Goal: Task Accomplishment & Management: Manage account settings

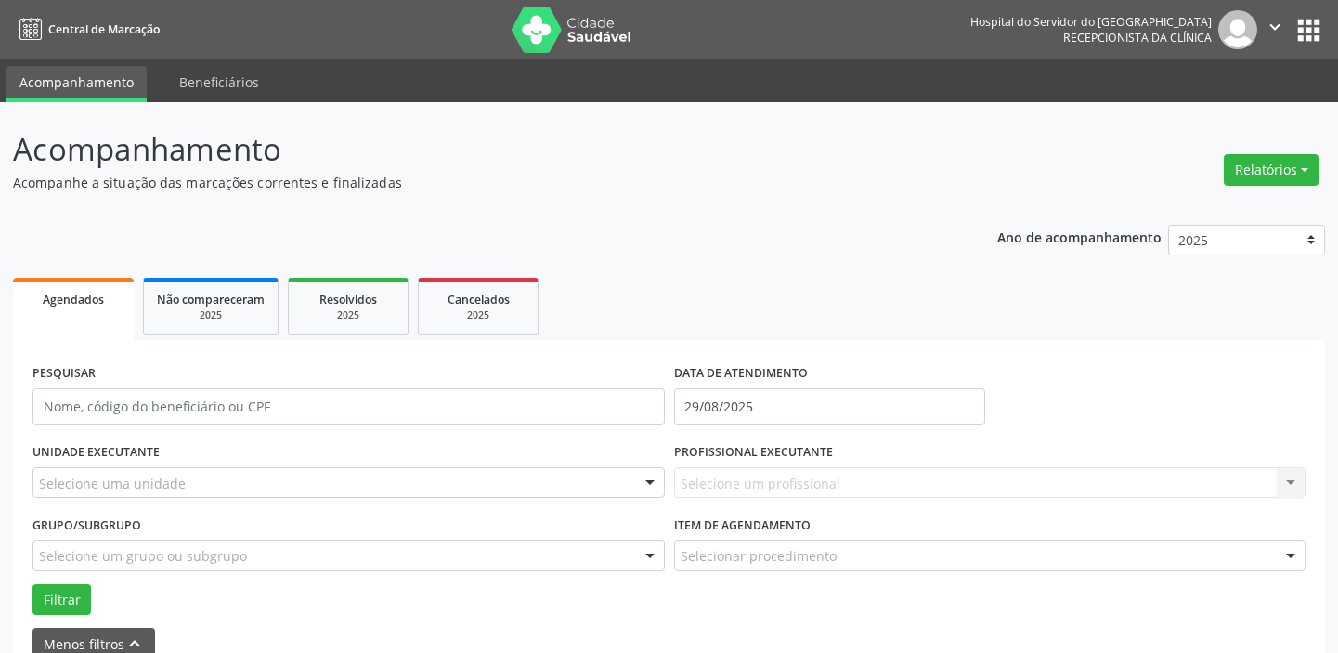
scroll to position [331, 0]
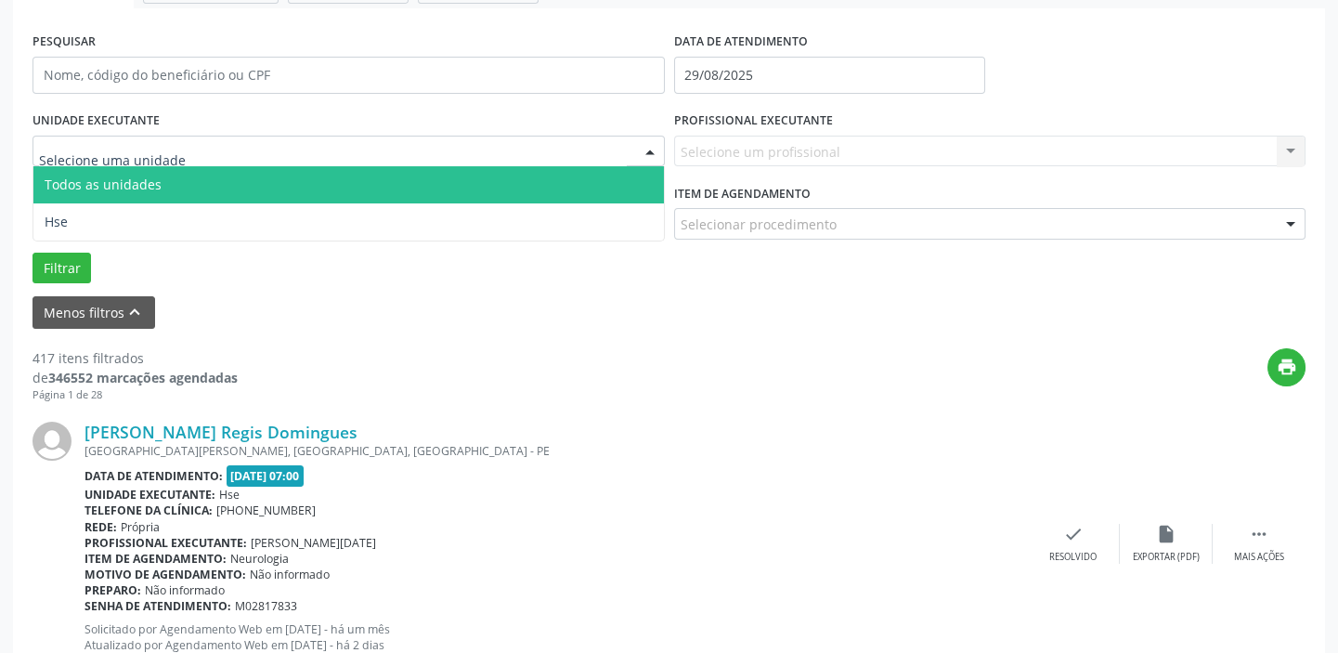
click at [651, 149] on div at bounding box center [650, 152] width 28 height 32
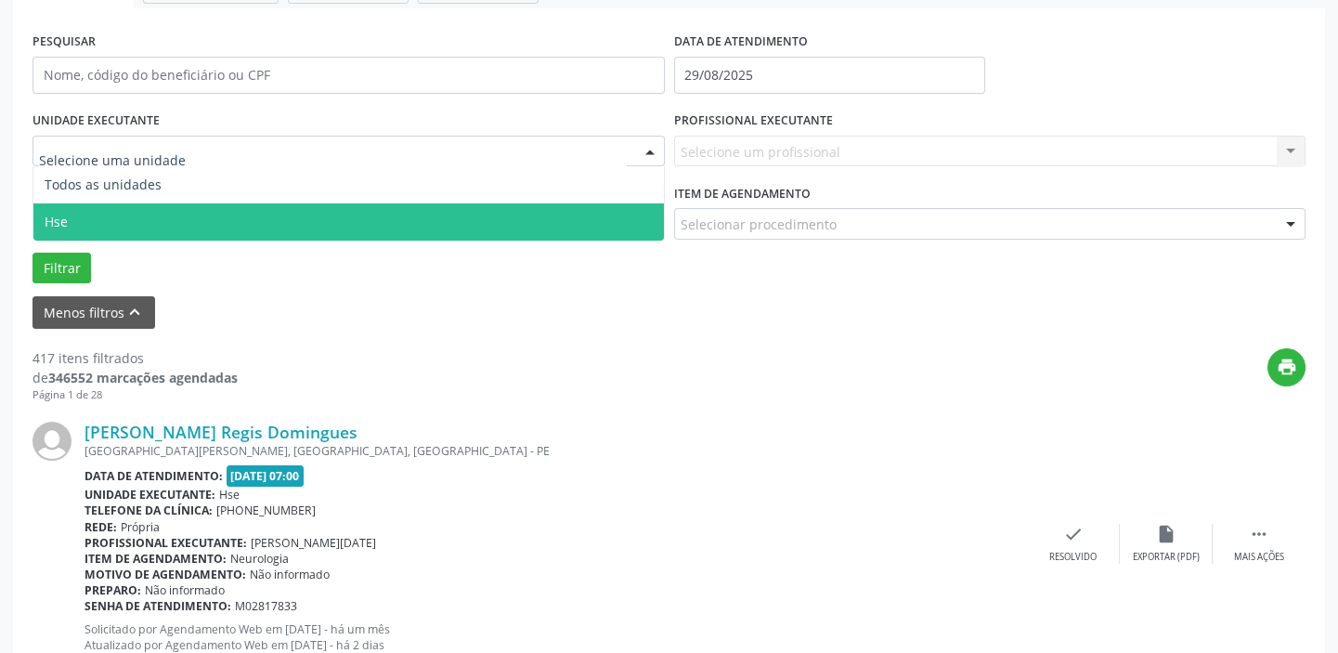
click at [584, 215] on span "Hse" at bounding box center [348, 221] width 630 height 37
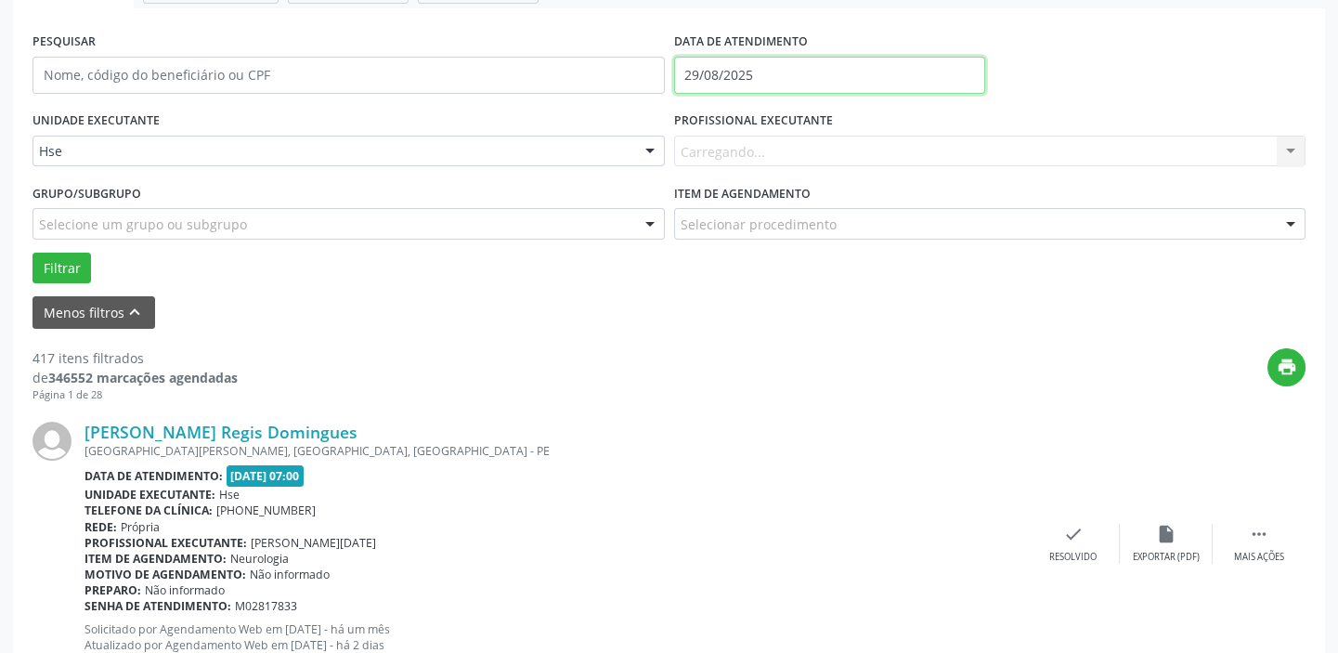
click at [754, 75] on input "29/08/2025" at bounding box center [829, 75] width 311 height 37
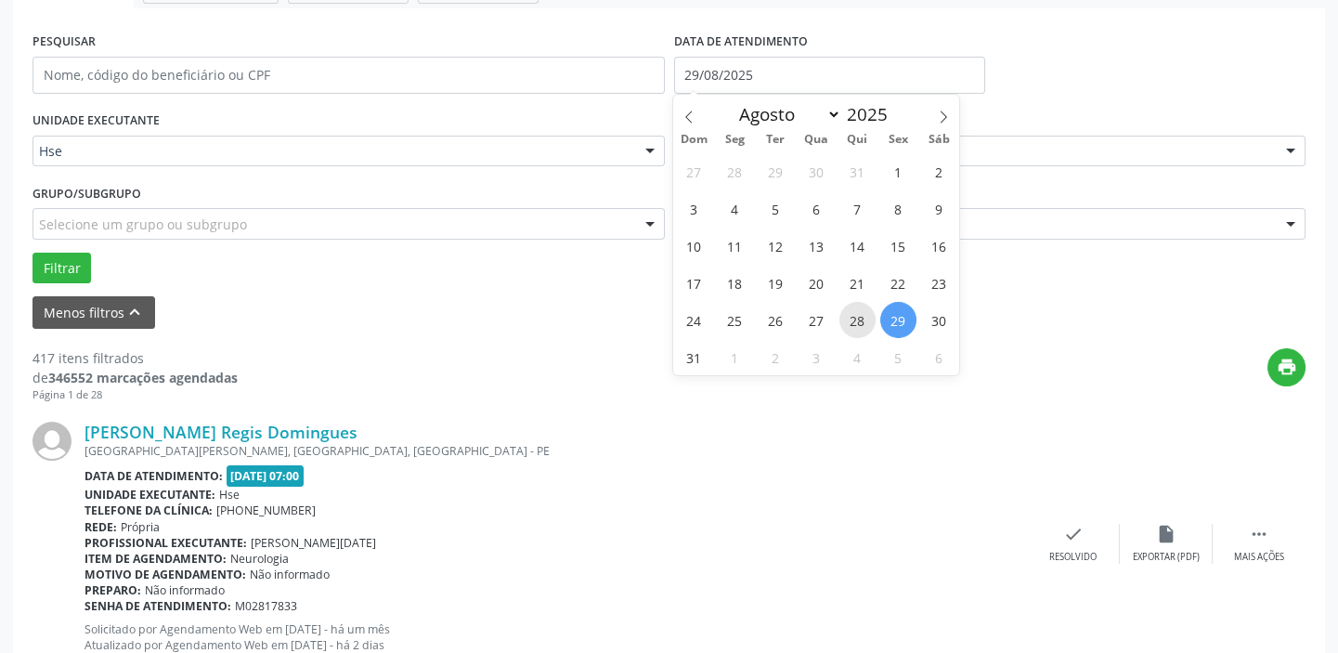
click at [855, 322] on span "28" at bounding box center [857, 320] width 36 height 36
type input "28/08/2025"
click at [855, 322] on span "28" at bounding box center [857, 320] width 36 height 36
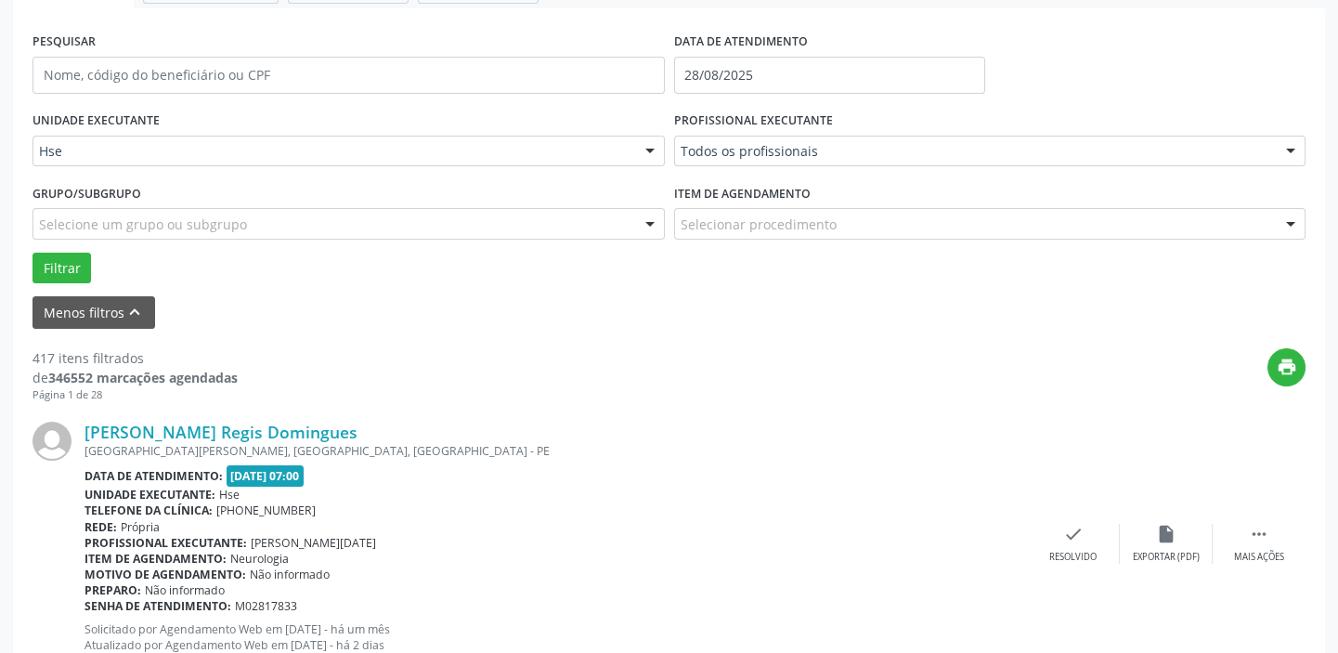
click at [1289, 222] on div at bounding box center [1291, 225] width 28 height 32
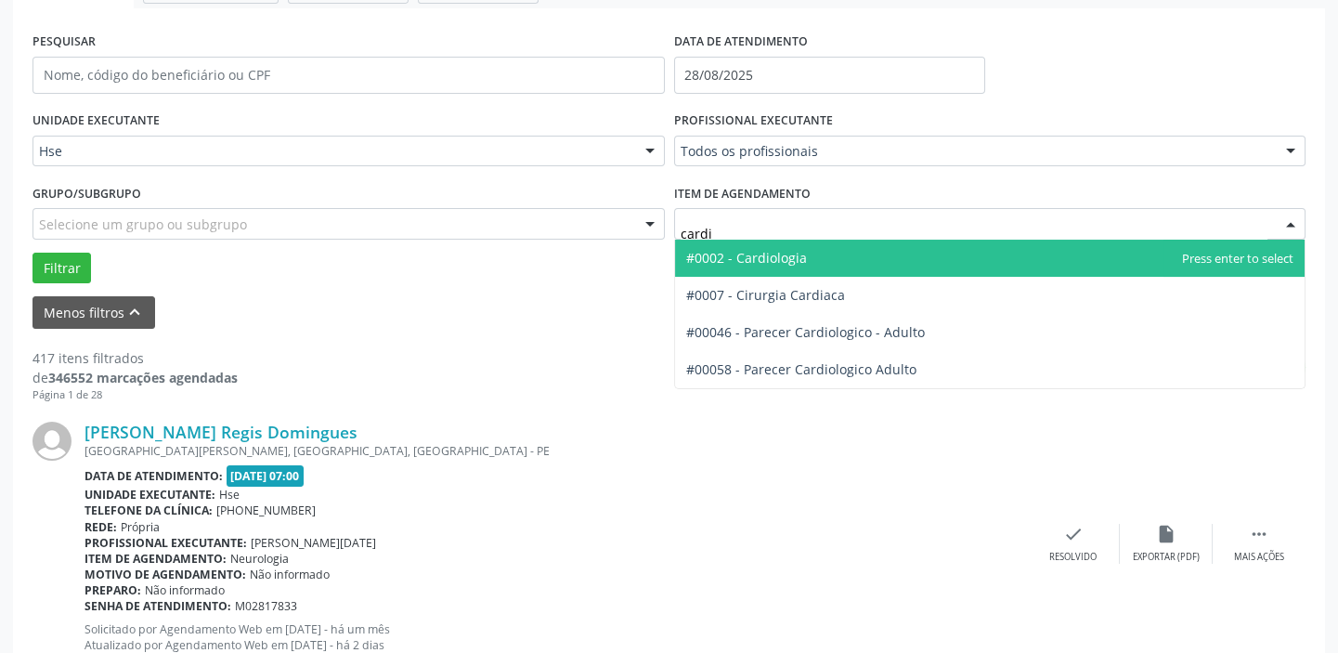
type input "cardio"
click at [797, 253] on span "#0002 - Cardiologia" at bounding box center [746, 258] width 121 height 18
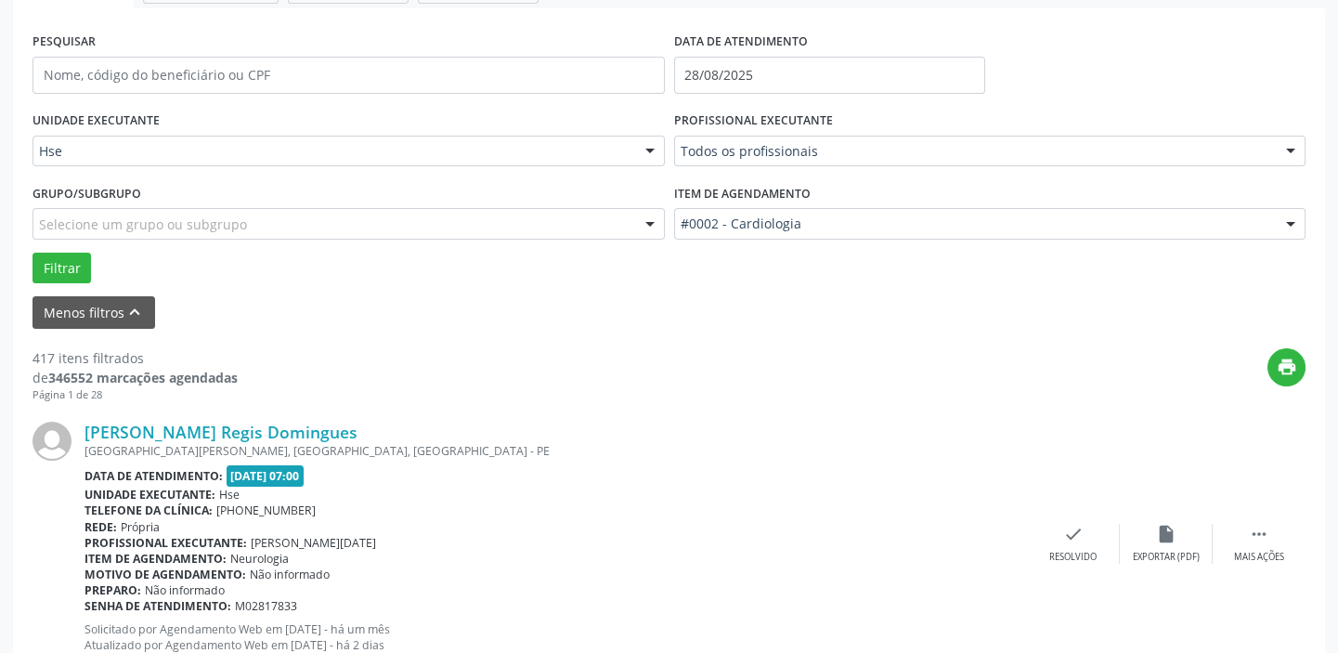
click at [1289, 151] on div at bounding box center [1291, 152] width 28 height 32
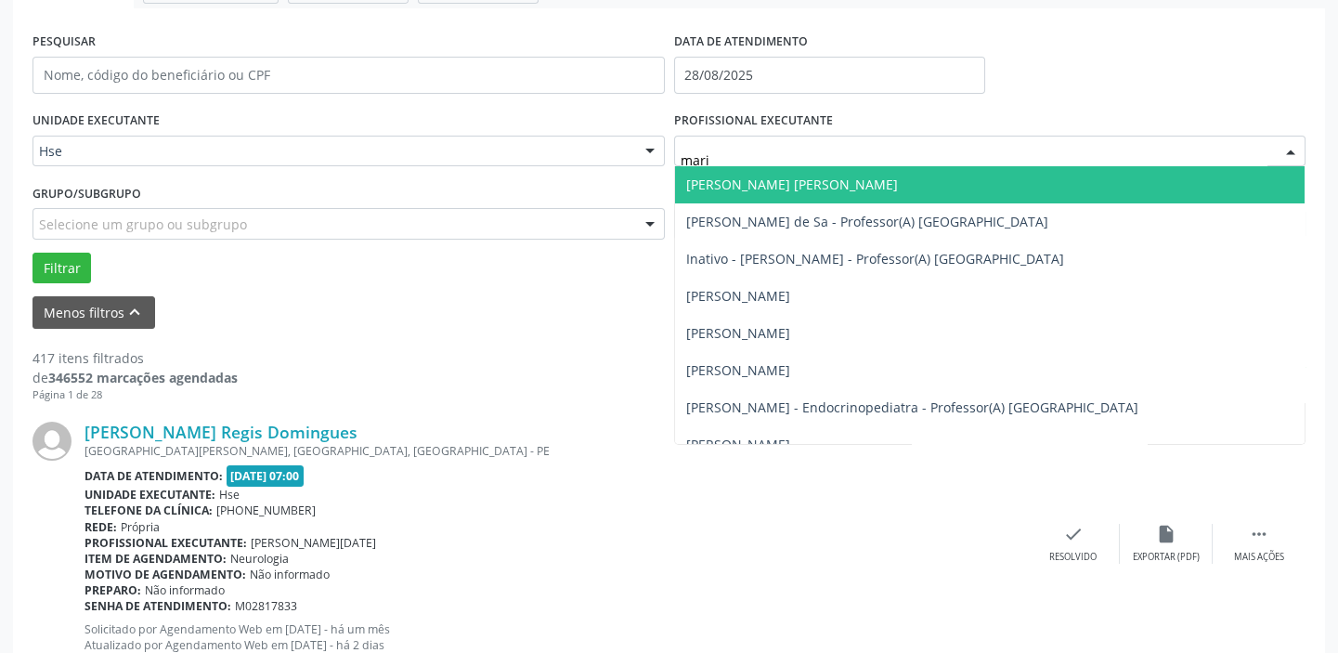
type input "maria"
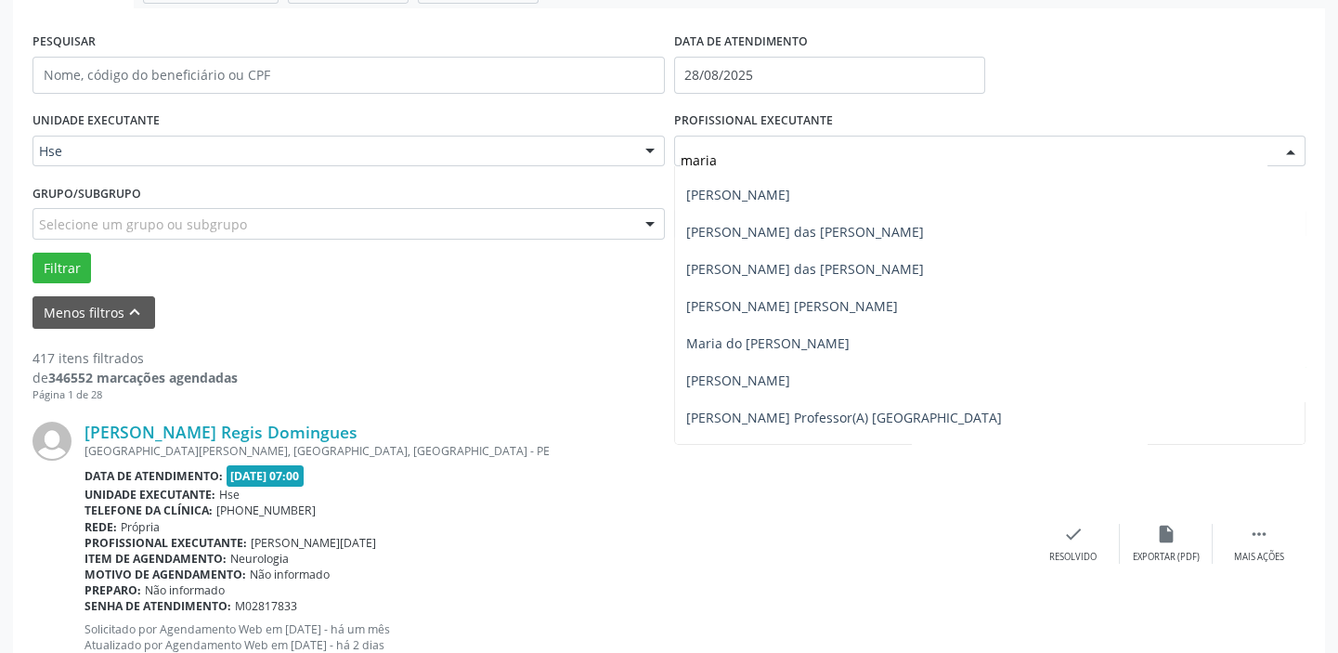
scroll to position [506, 0]
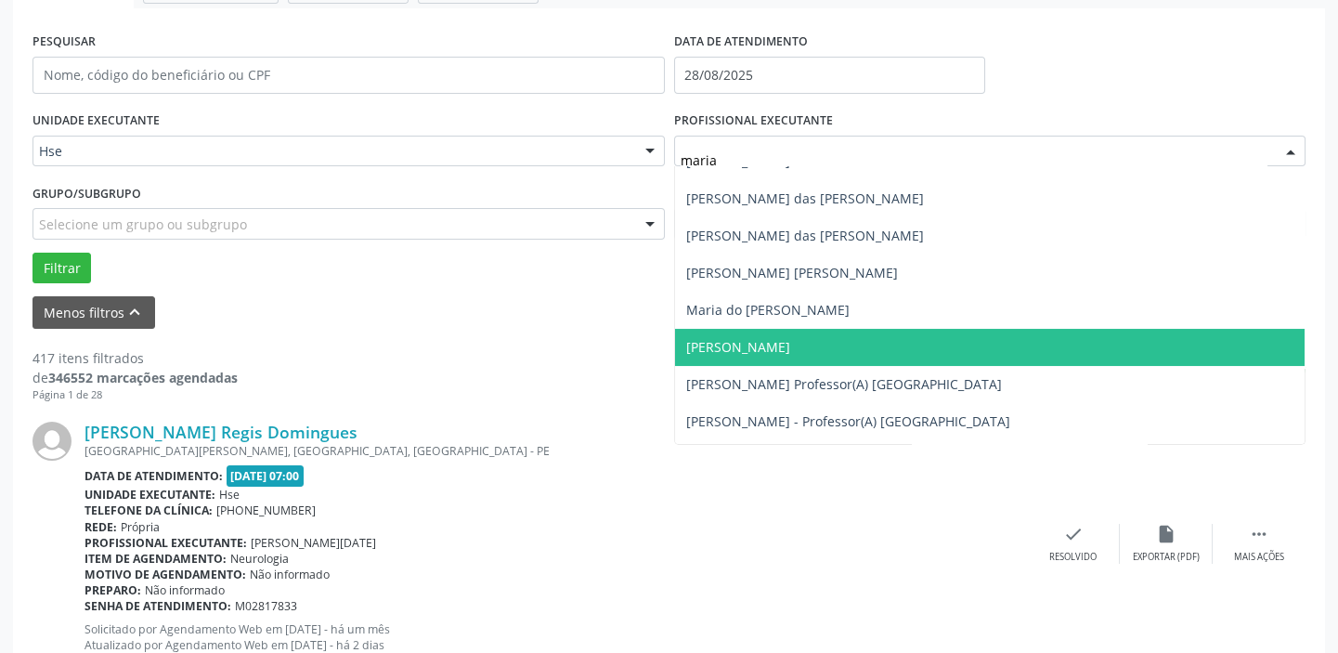
click at [785, 338] on span "[PERSON_NAME]" at bounding box center [738, 347] width 104 height 18
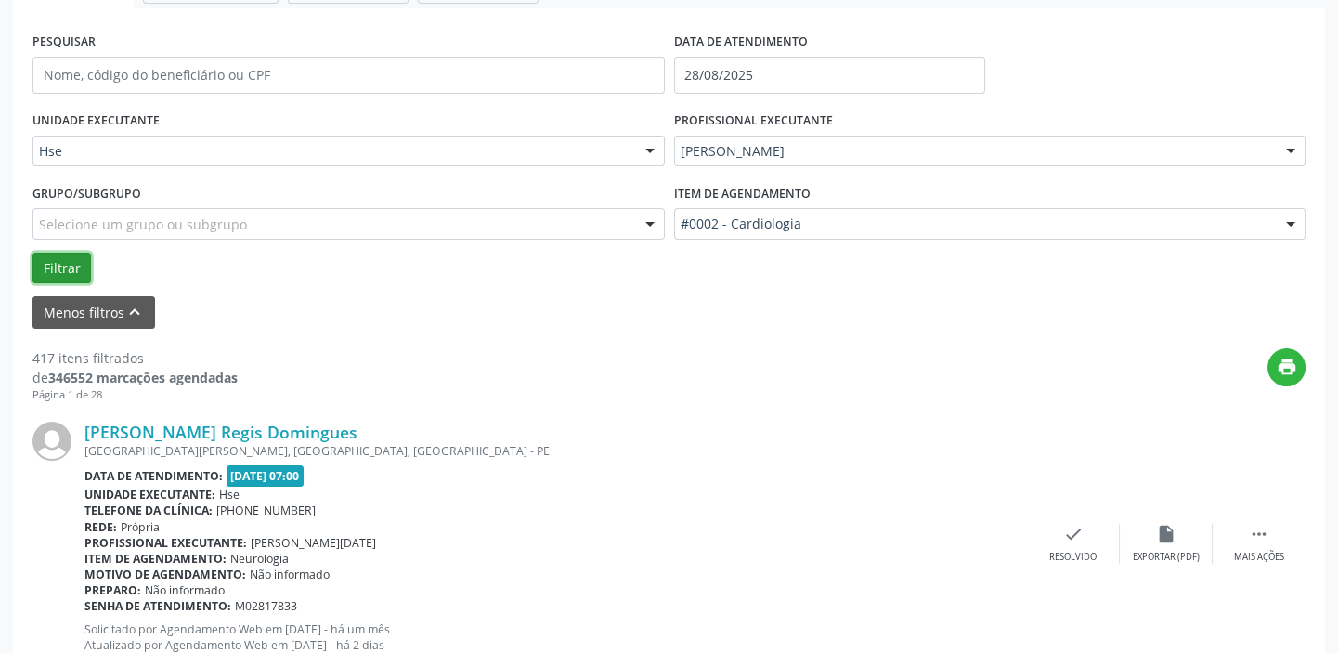
click at [76, 269] on button "Filtrar" at bounding box center [61, 269] width 58 height 32
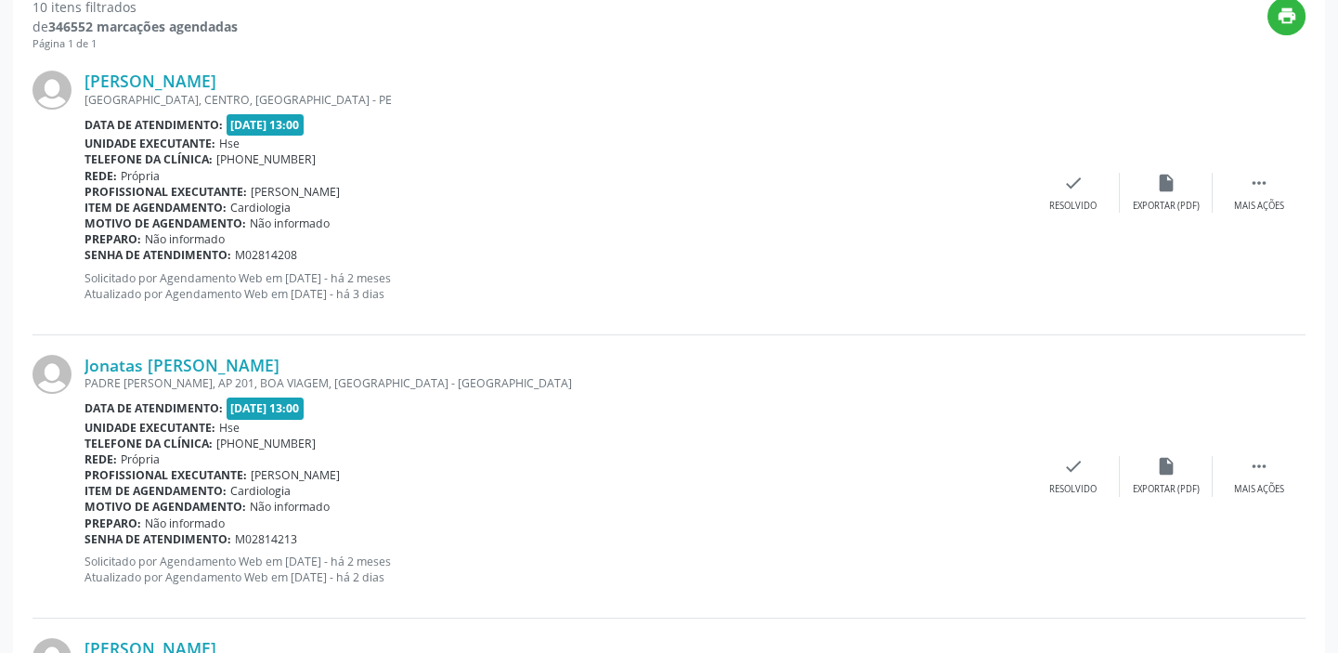
scroll to position [687, 0]
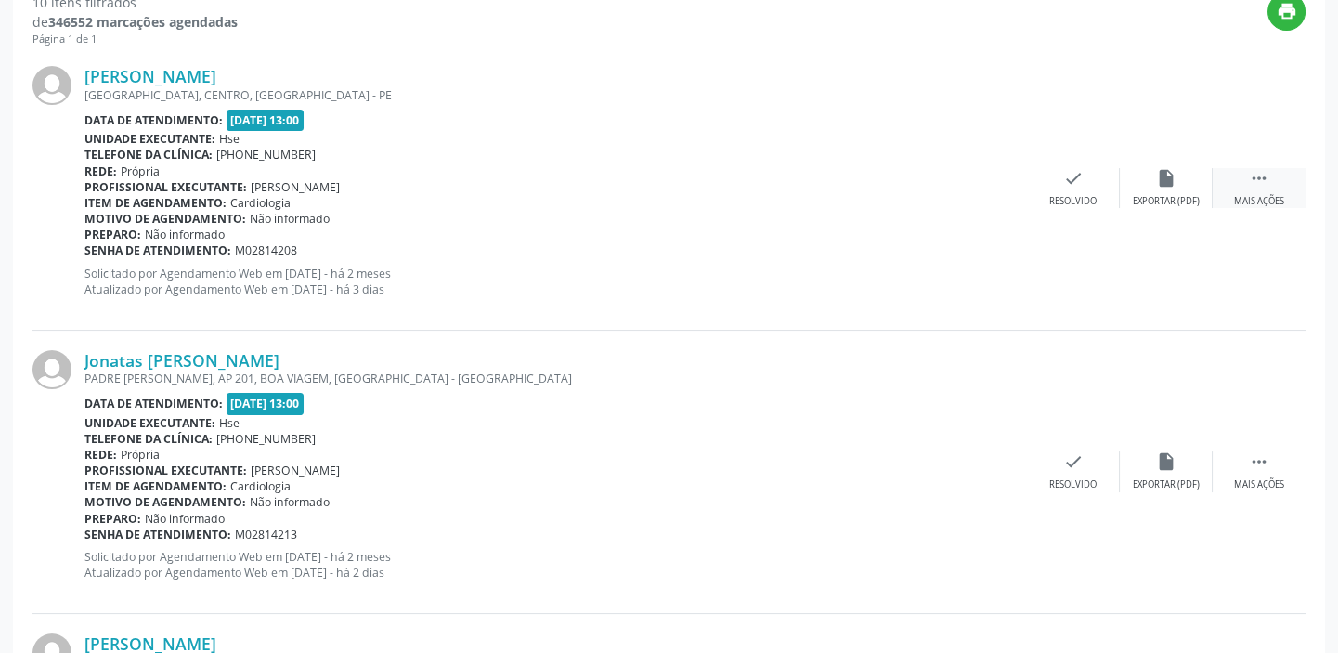
click at [1256, 189] on div " Mais ações" at bounding box center [1259, 188] width 93 height 40
click at [1178, 186] on div "alarm_off Não compareceu" at bounding box center [1166, 188] width 93 height 40
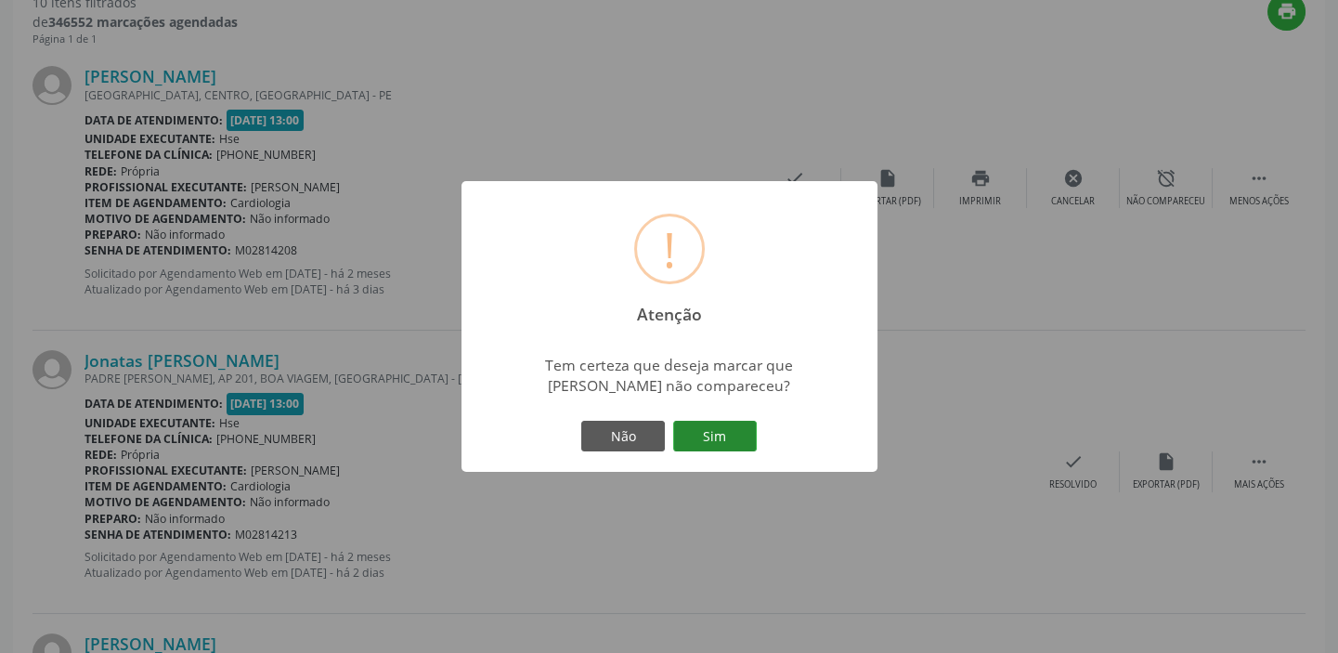
click at [721, 430] on button "Sim" at bounding box center [715, 437] width 84 height 32
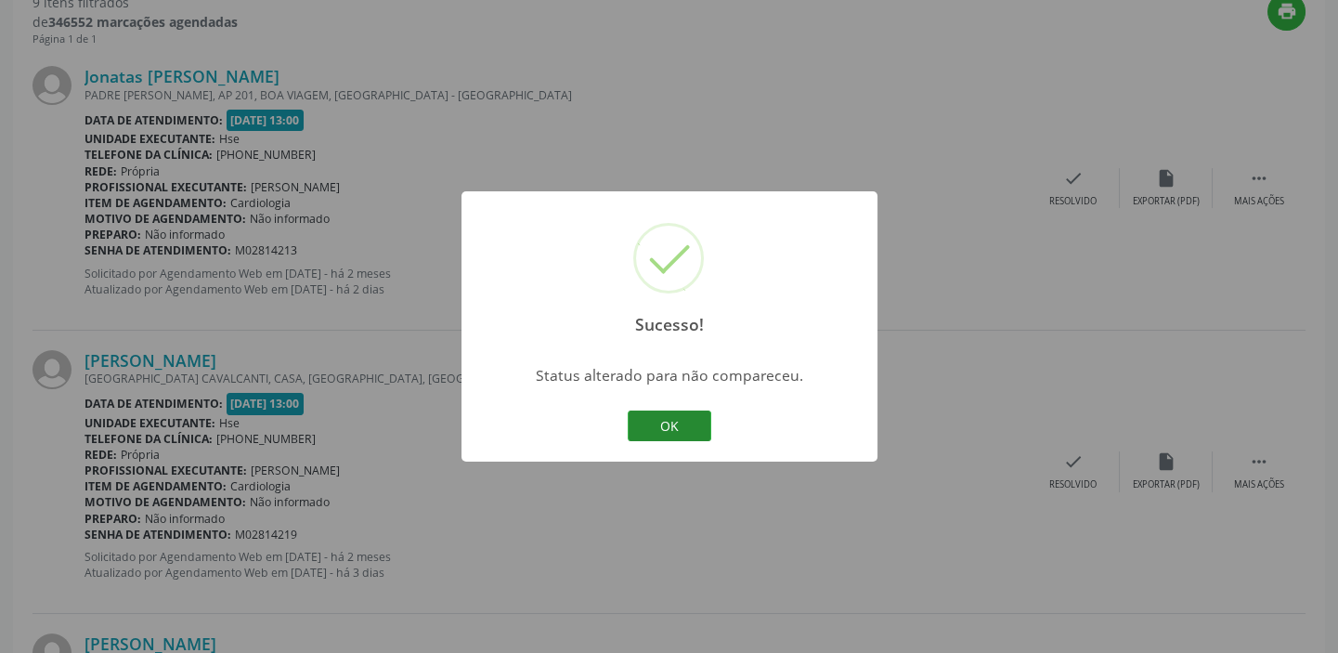
click at [688, 420] on button "OK" at bounding box center [670, 426] width 84 height 32
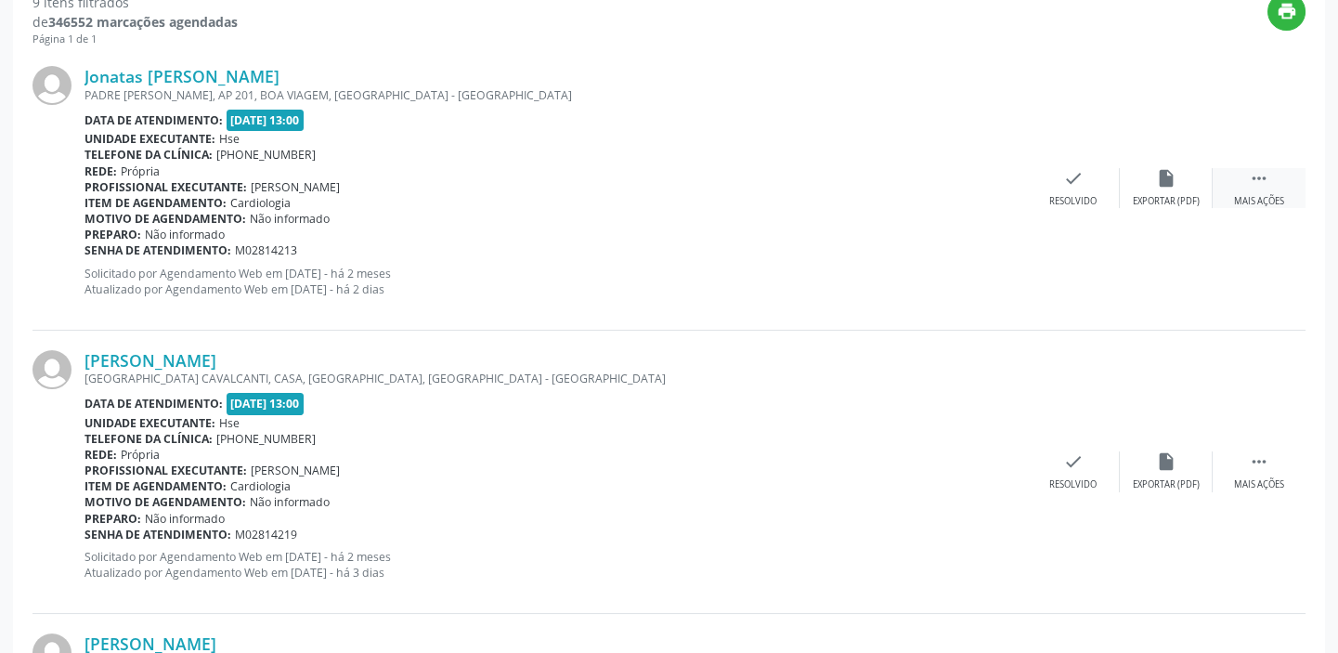
click at [1279, 176] on div " Mais ações" at bounding box center [1259, 188] width 93 height 40
click at [1153, 189] on div "alarm_off Não compareceu" at bounding box center [1166, 188] width 93 height 40
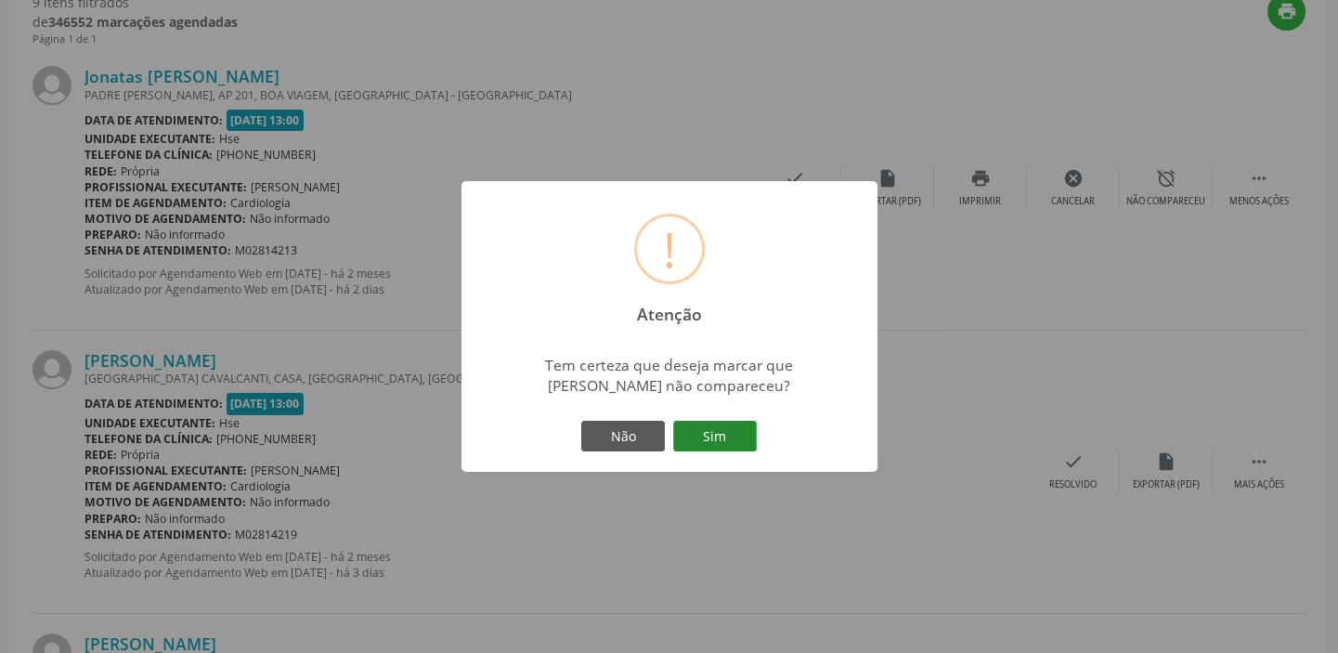
click at [744, 439] on button "Sim" at bounding box center [715, 437] width 84 height 32
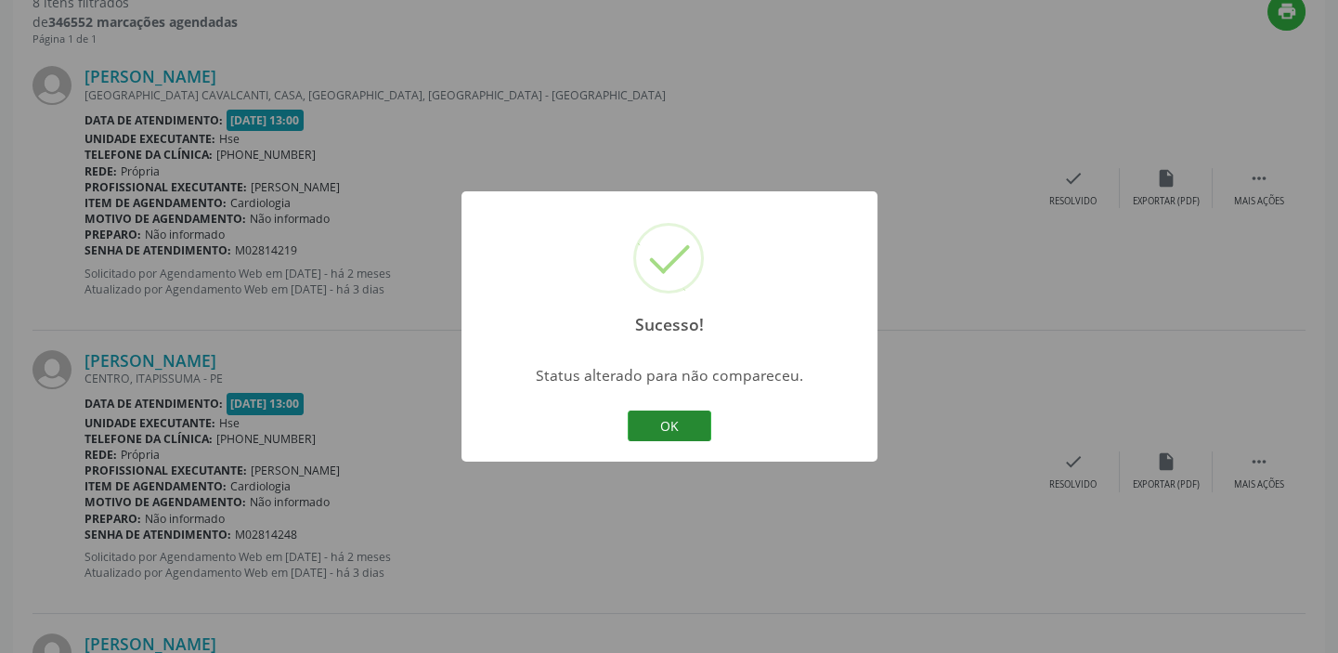
click at [706, 429] on button "OK" at bounding box center [670, 426] width 84 height 32
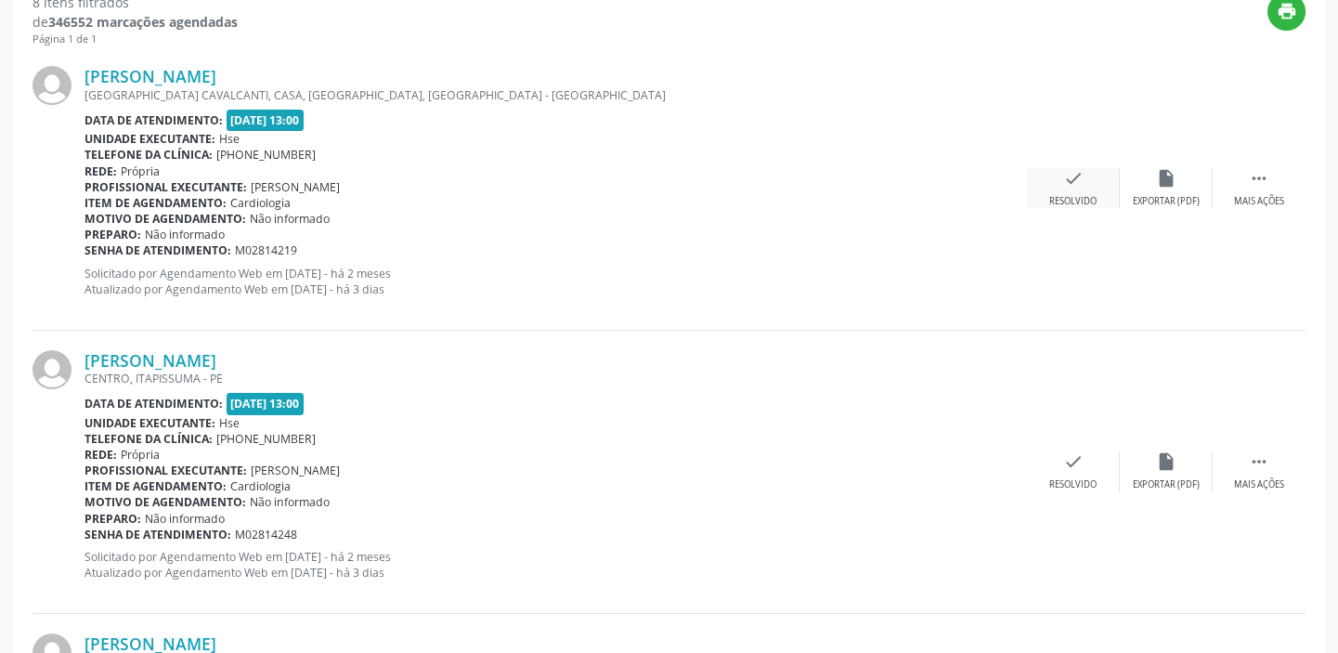
click at [1068, 183] on icon "check" at bounding box center [1073, 178] width 20 height 20
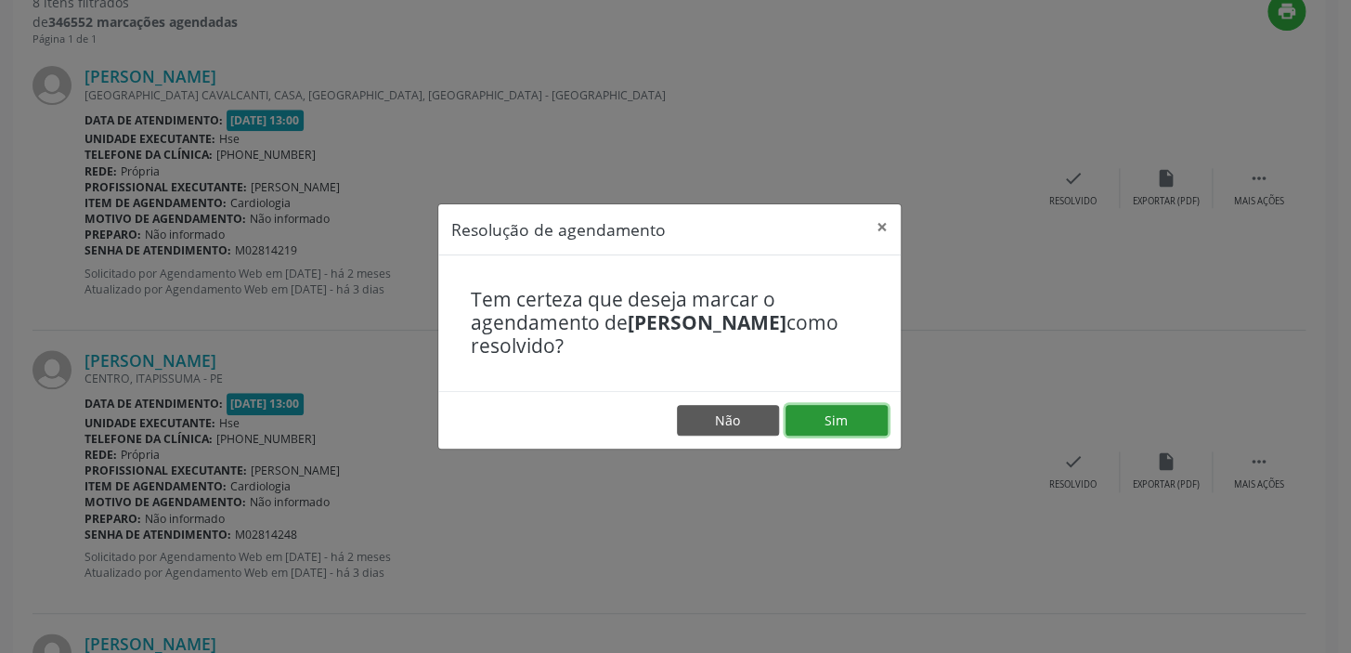
click at [838, 422] on button "Sim" at bounding box center [837, 421] width 102 height 32
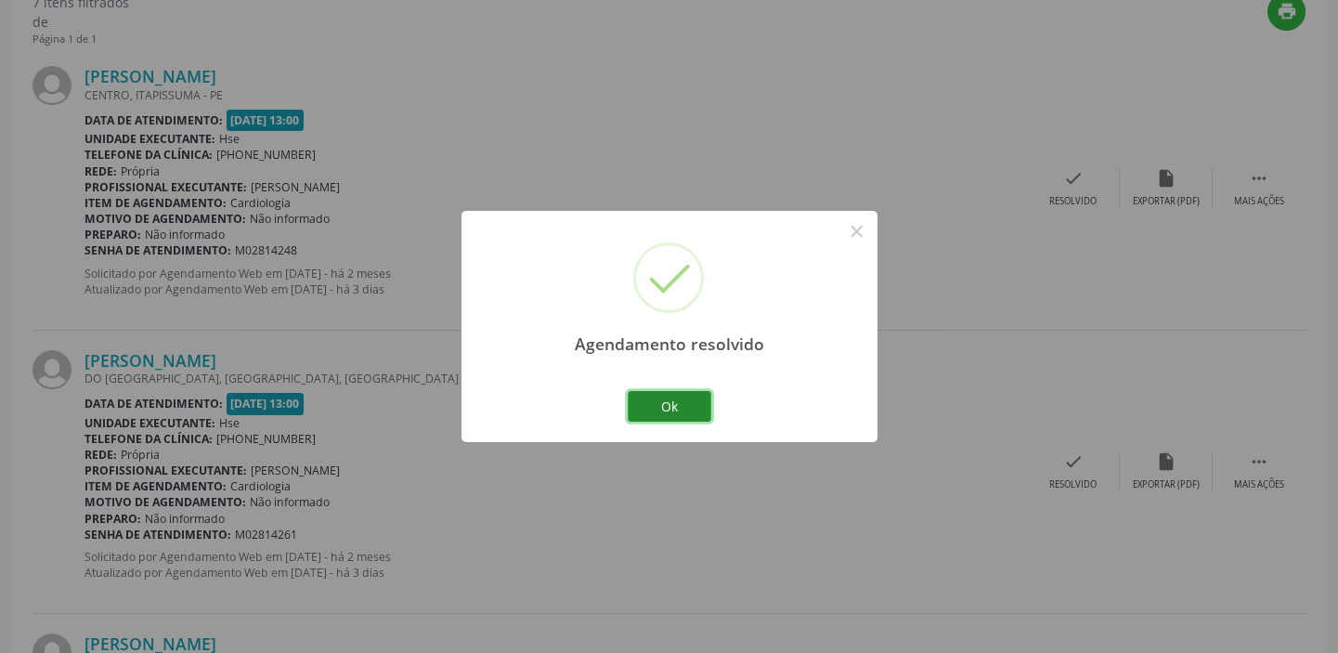
click at [677, 403] on button "Ok" at bounding box center [670, 407] width 84 height 32
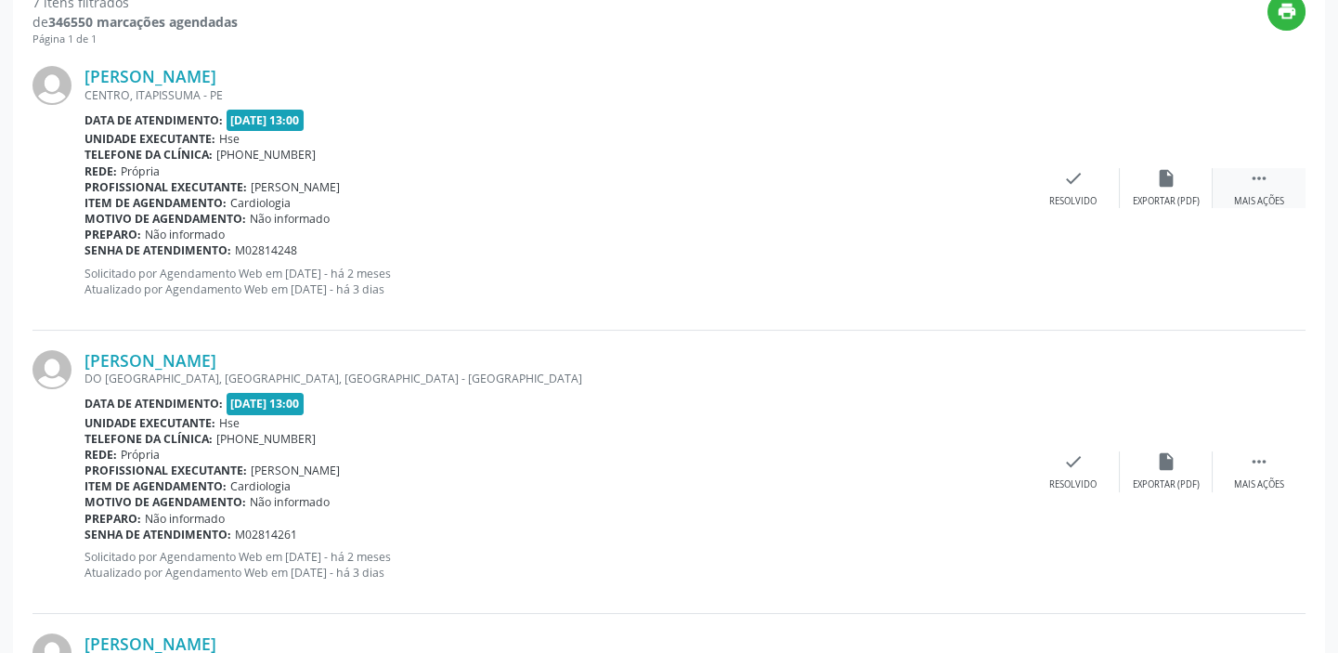
click at [1251, 170] on icon "" at bounding box center [1259, 178] width 20 height 20
click at [1159, 186] on icon "alarm_off" at bounding box center [1166, 178] width 20 height 20
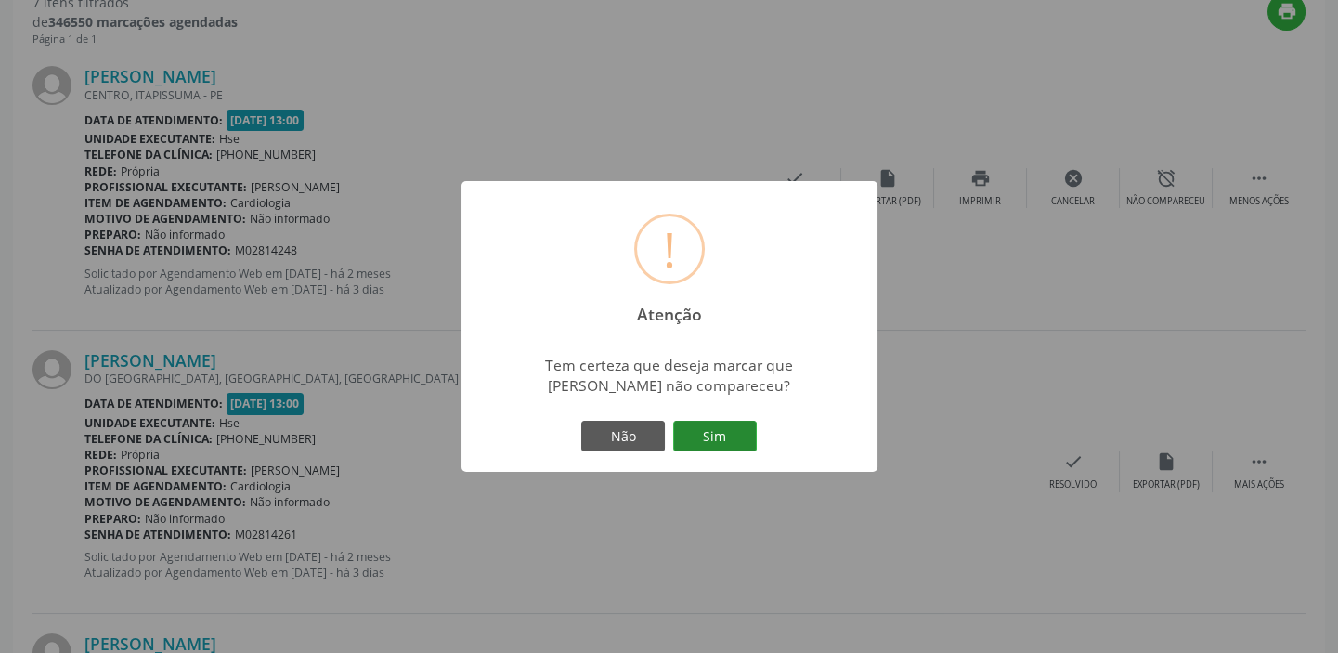
click at [712, 445] on button "Sim" at bounding box center [715, 437] width 84 height 32
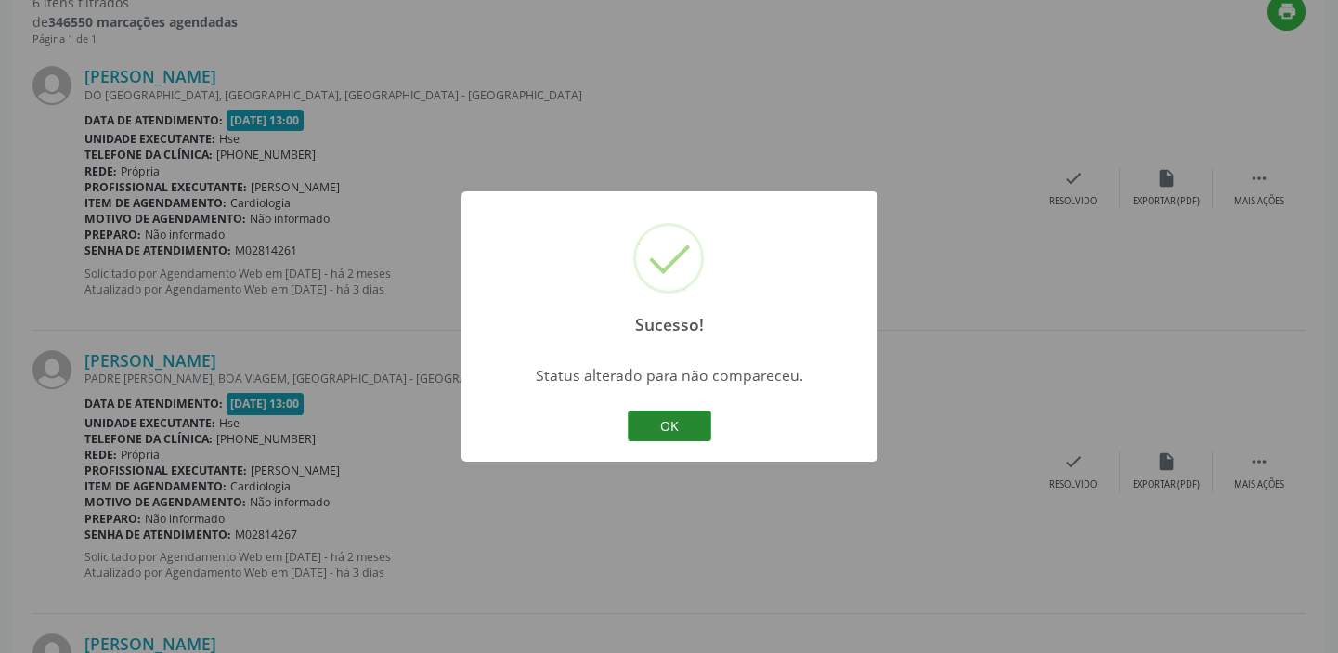
click at [682, 427] on button "OK" at bounding box center [670, 426] width 84 height 32
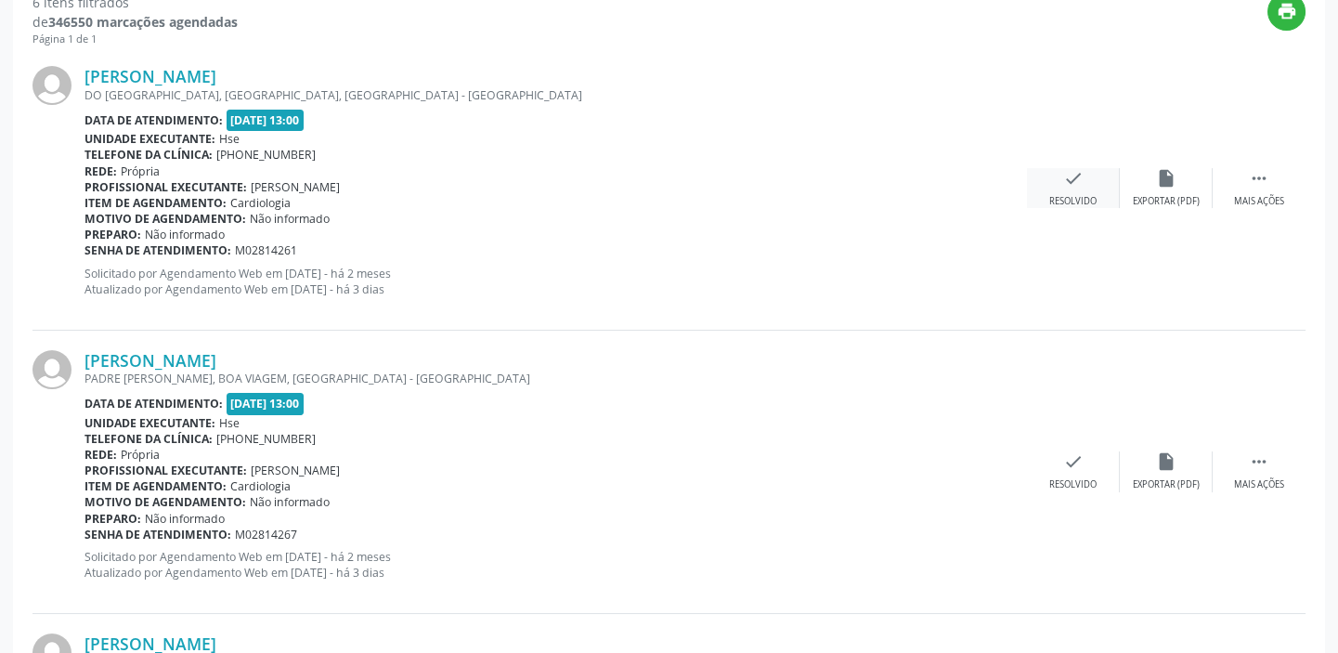
click at [1070, 186] on icon "check" at bounding box center [1073, 178] width 20 height 20
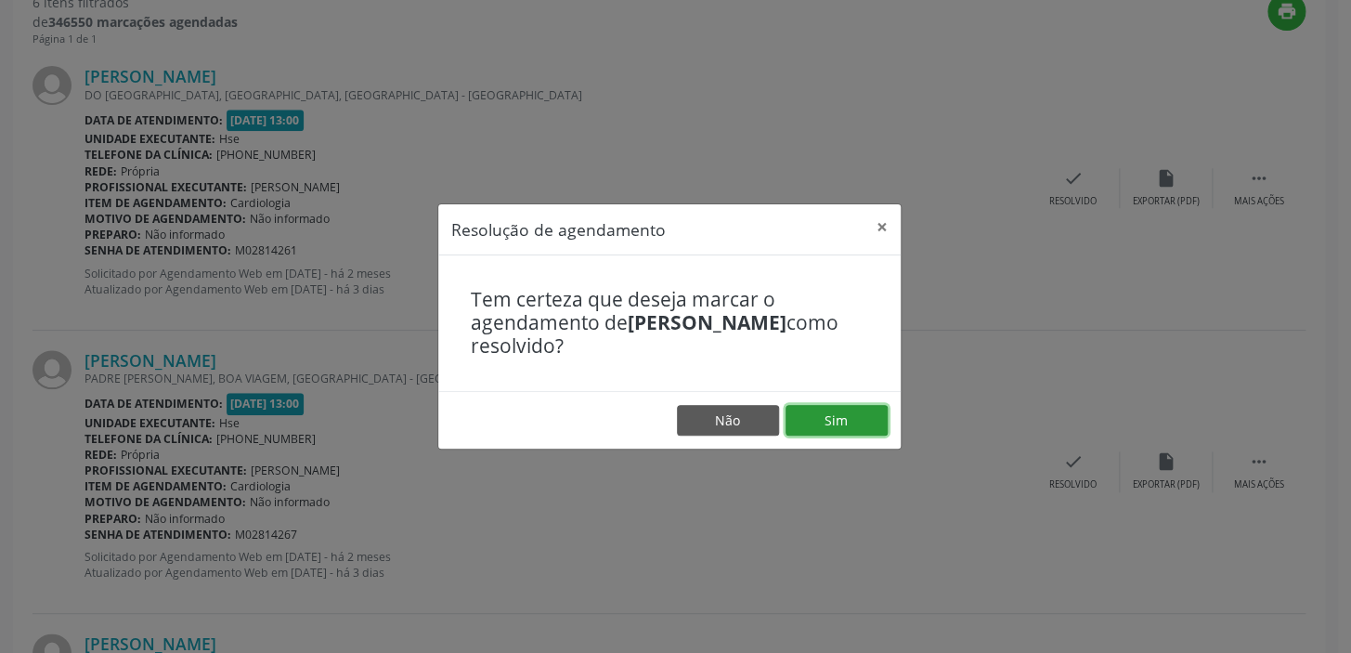
click at [841, 422] on button "Sim" at bounding box center [837, 421] width 102 height 32
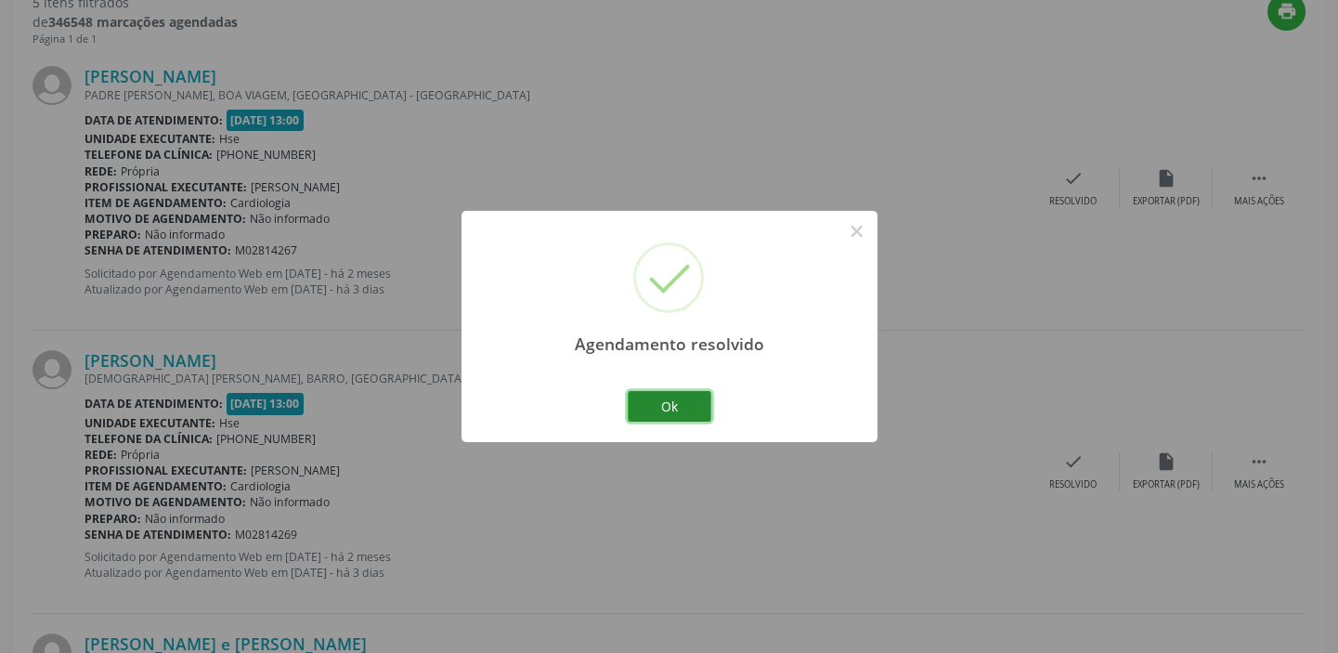
click at [700, 405] on button "Ok" at bounding box center [670, 407] width 84 height 32
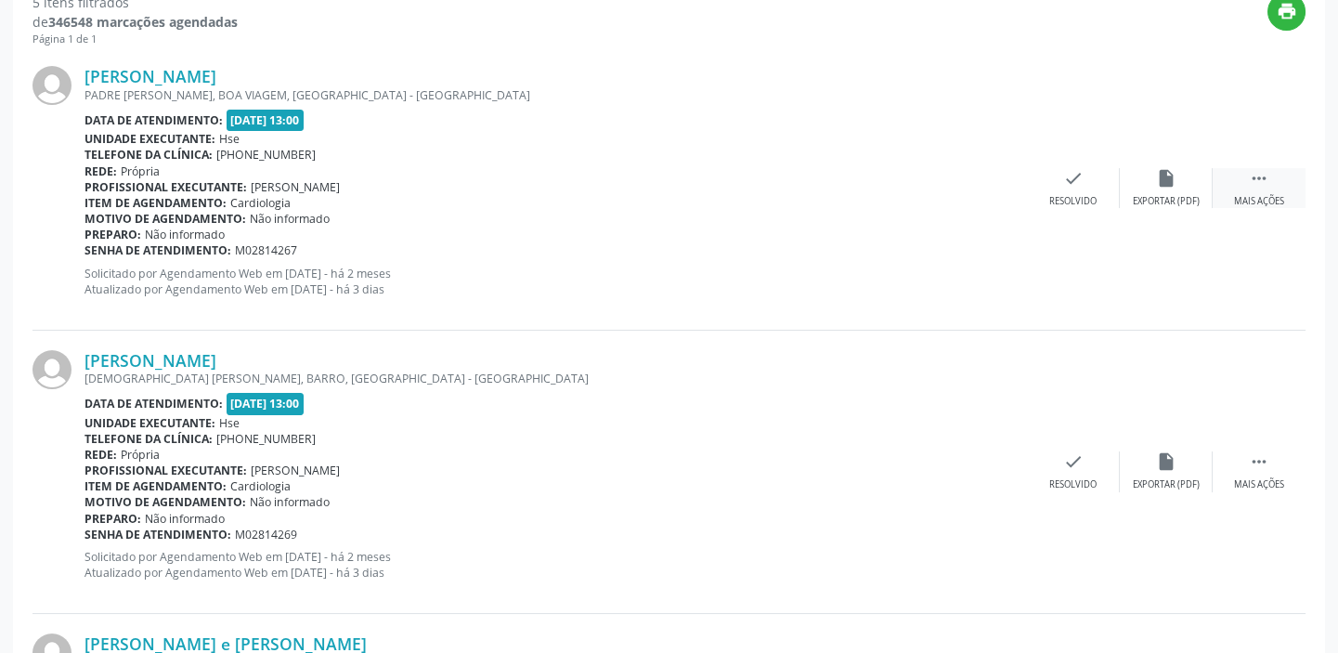
click at [1253, 190] on div " Mais ações" at bounding box center [1259, 188] width 93 height 40
click at [1149, 185] on div "alarm_off Não compareceu" at bounding box center [1166, 188] width 93 height 40
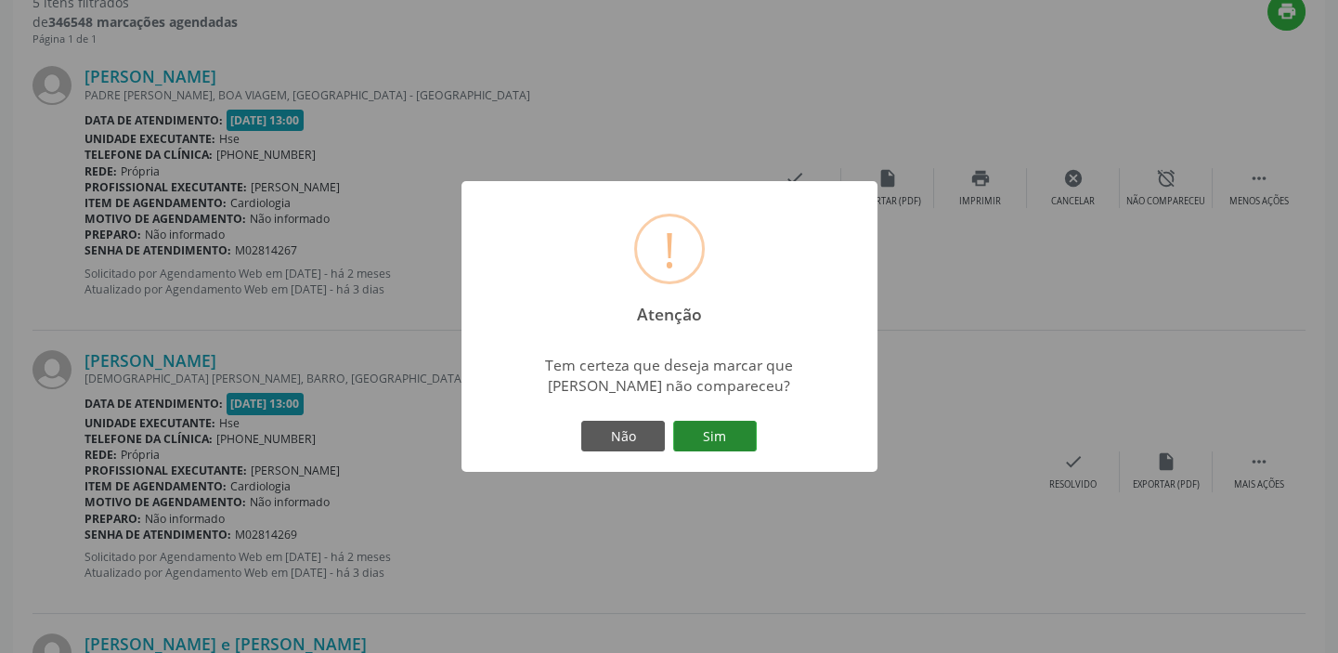
click at [735, 432] on button "Sim" at bounding box center [715, 437] width 84 height 32
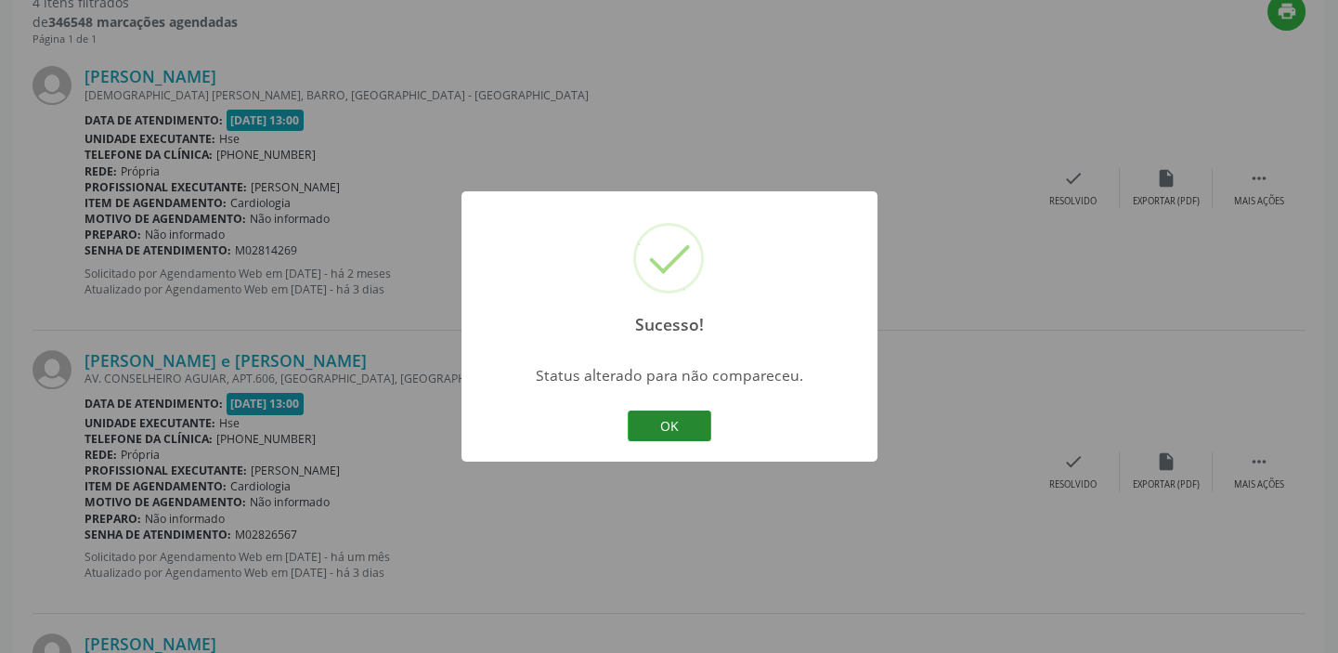
click at [669, 422] on button "OK" at bounding box center [670, 426] width 84 height 32
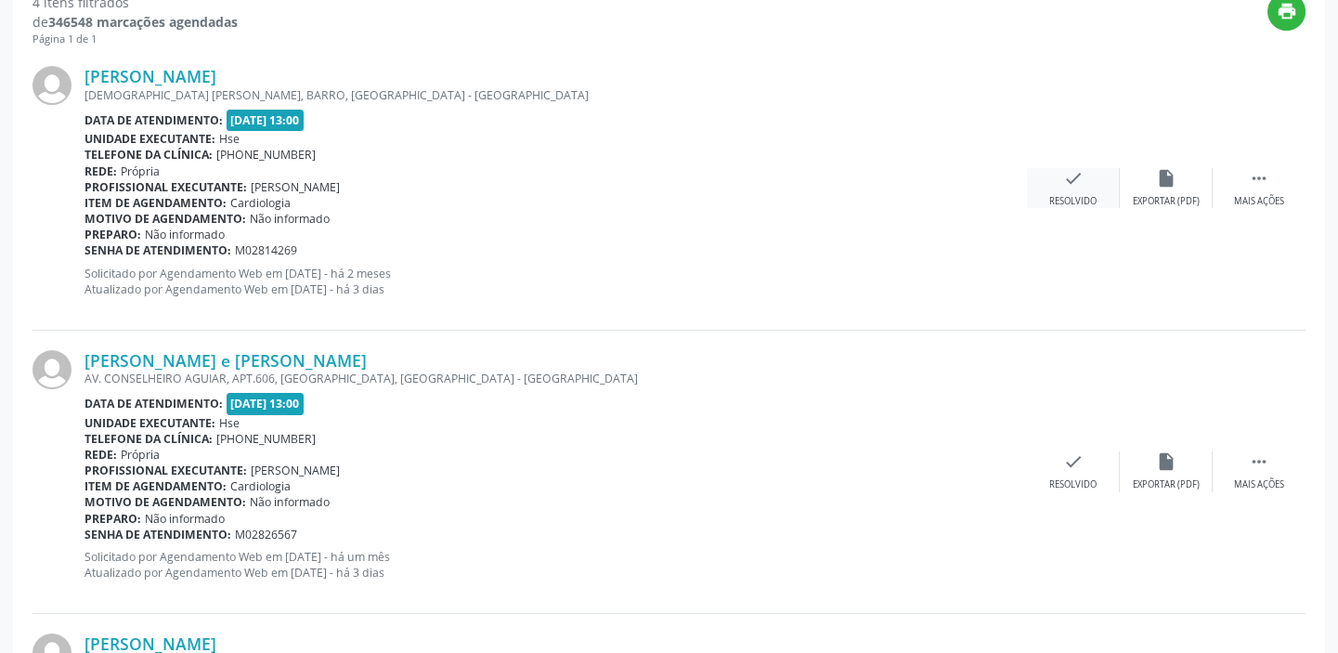
click at [1074, 179] on icon "check" at bounding box center [1073, 178] width 20 height 20
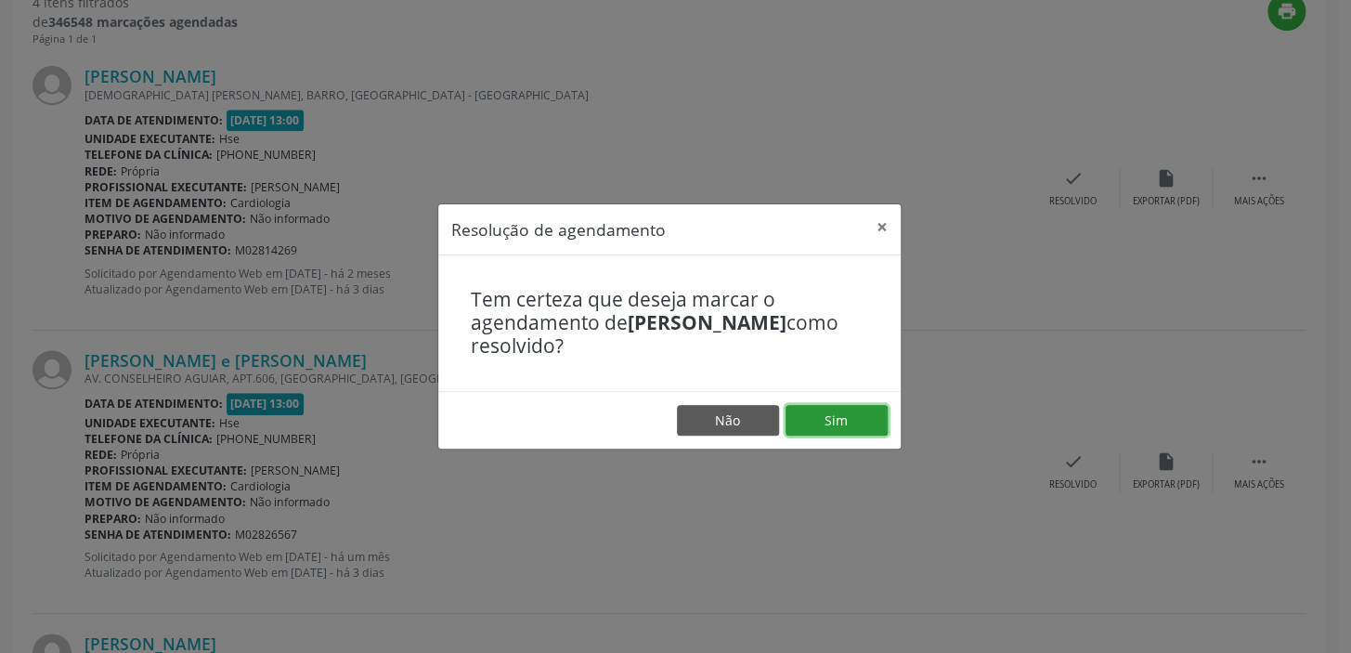
click at [845, 422] on button "Sim" at bounding box center [837, 421] width 102 height 32
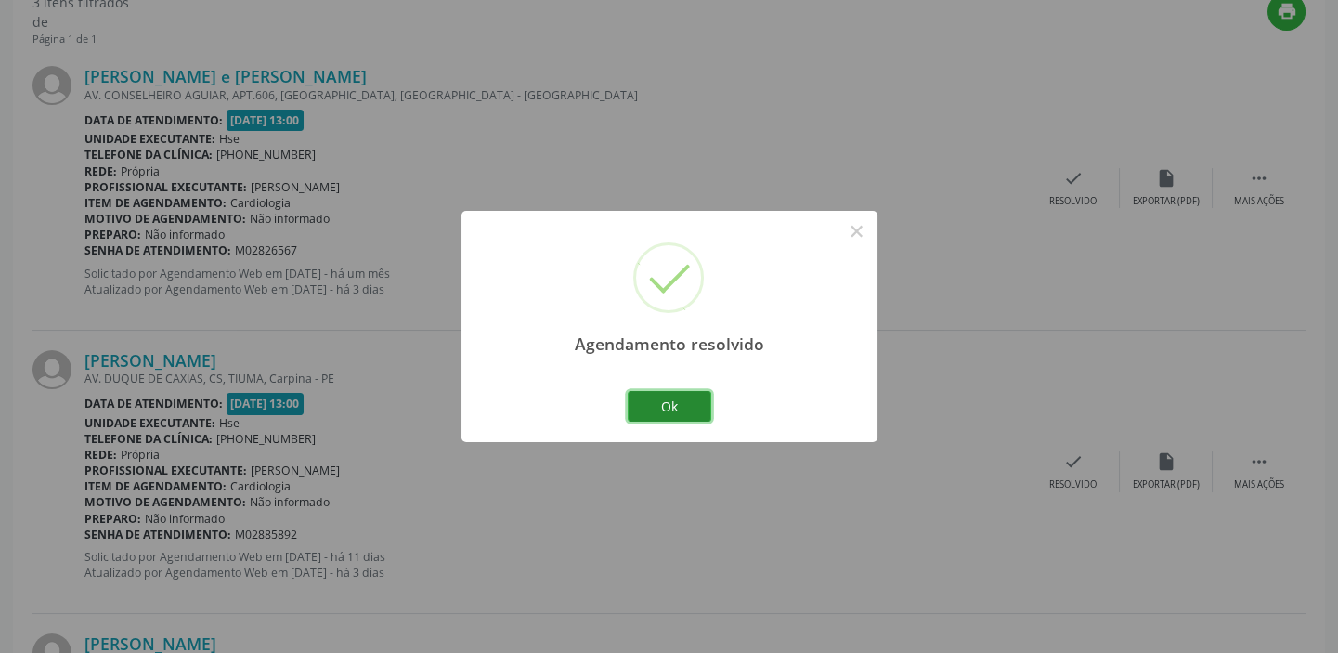
click at [654, 403] on button "Ok" at bounding box center [670, 407] width 84 height 32
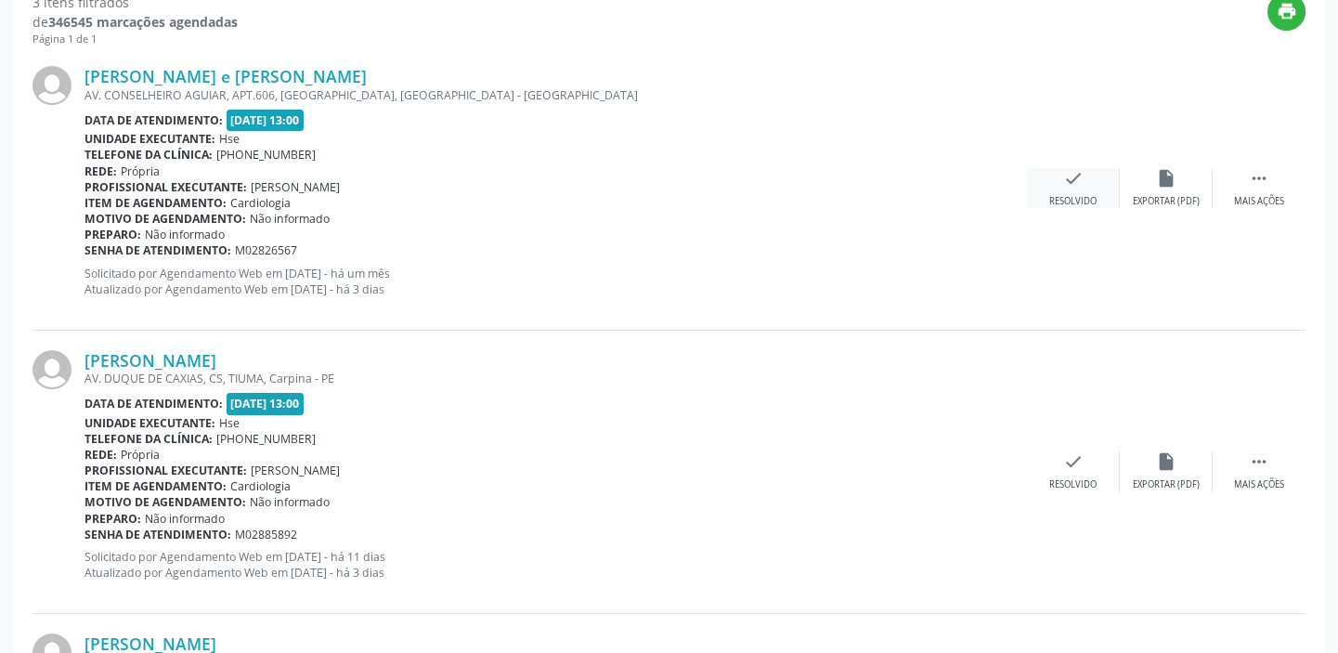
click at [1089, 186] on div "check Resolvido" at bounding box center [1073, 188] width 93 height 40
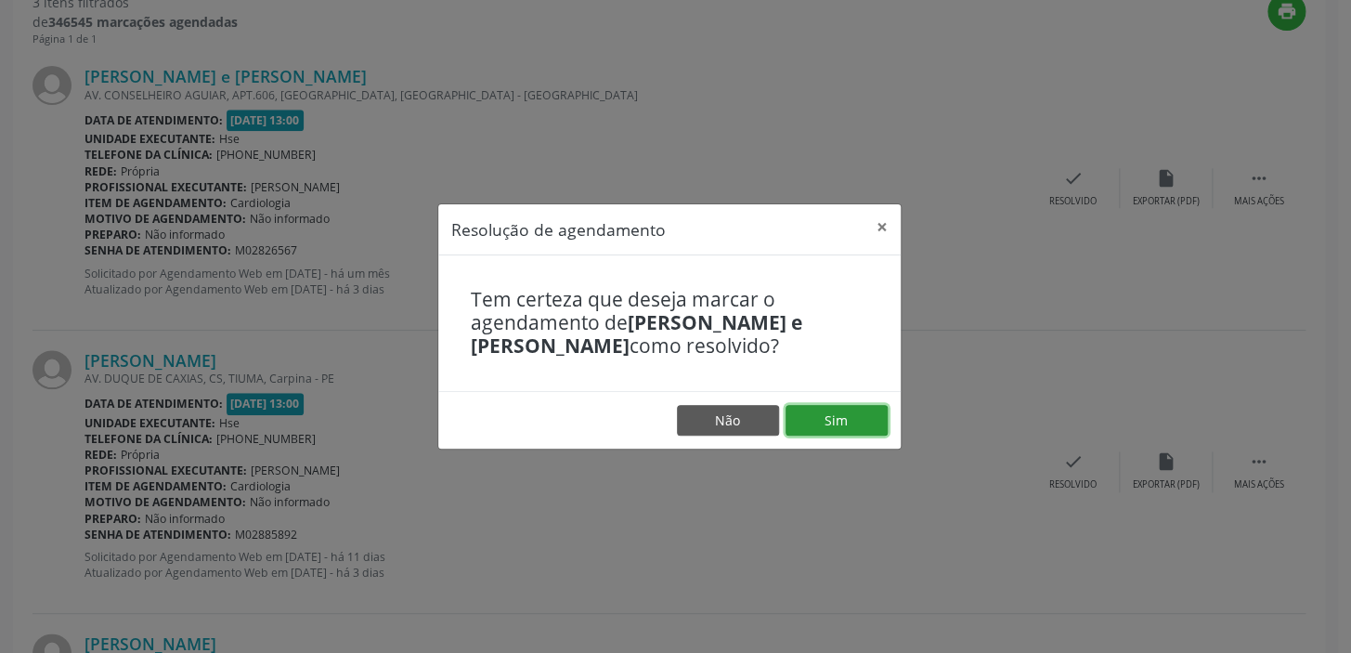
click at [853, 416] on button "Sim" at bounding box center [837, 421] width 102 height 32
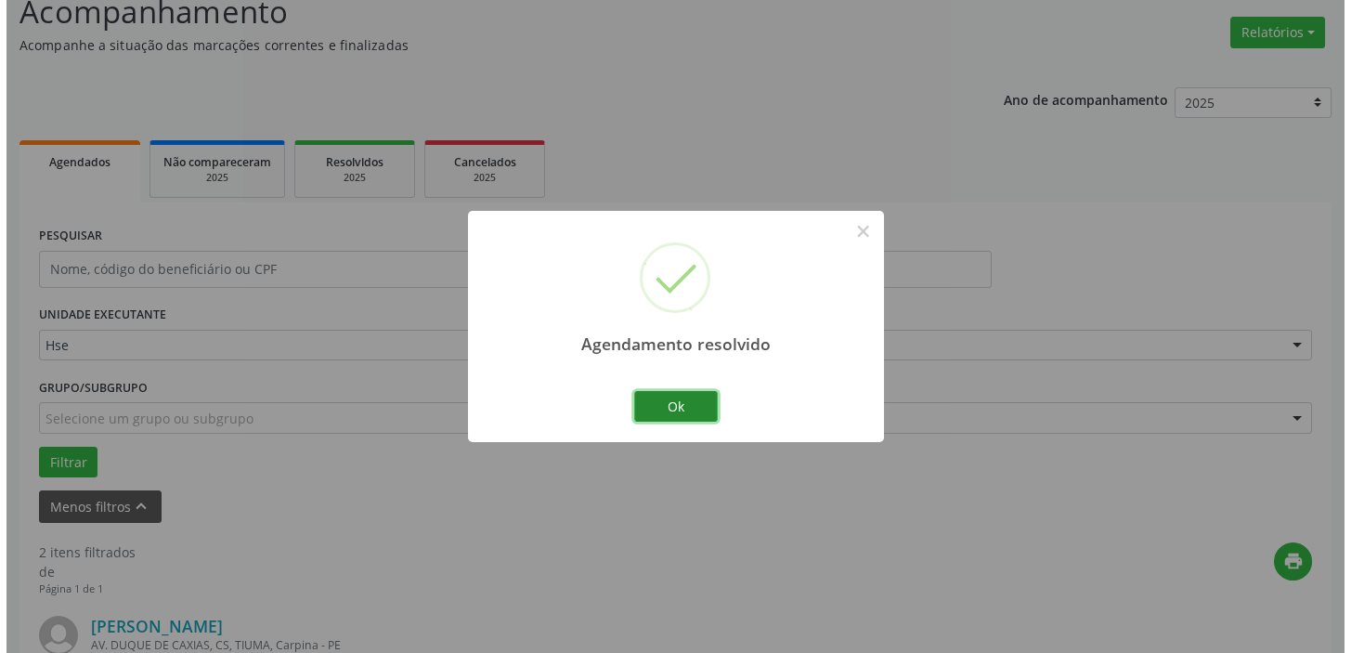
scroll to position [678, 0]
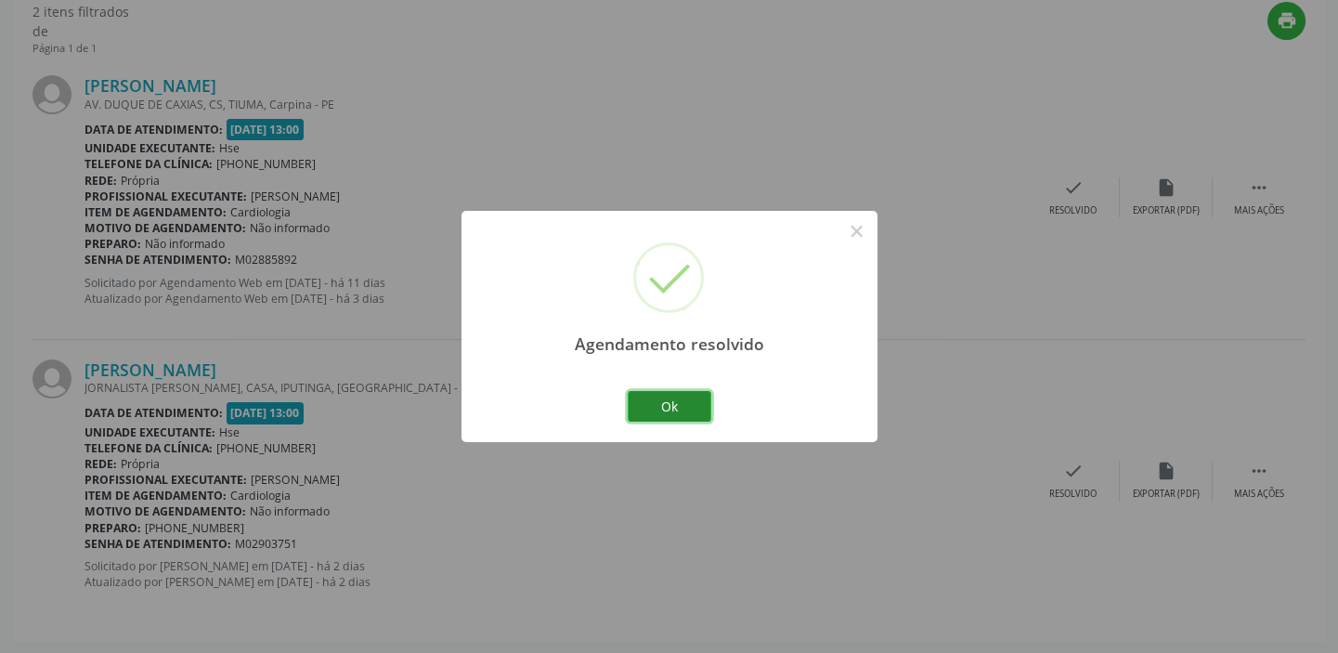
click at [655, 403] on button "Ok" at bounding box center [670, 407] width 84 height 32
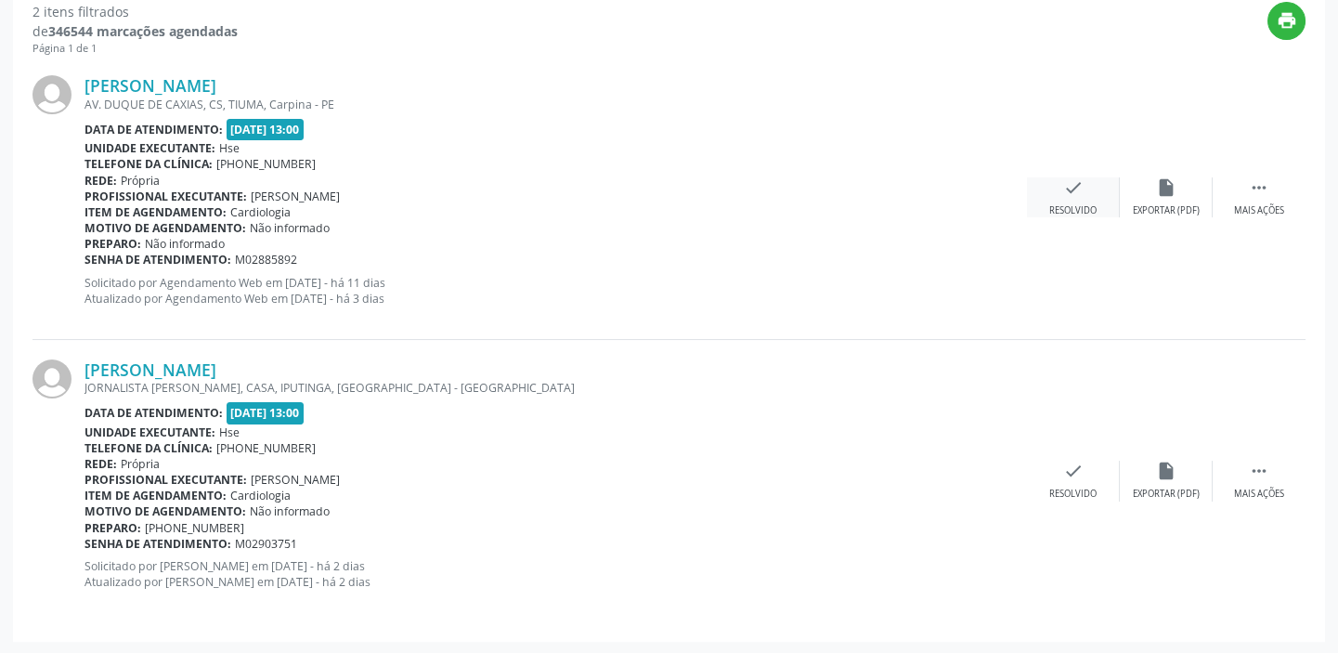
click at [1087, 204] on div "Resolvido" at bounding box center [1072, 210] width 47 height 13
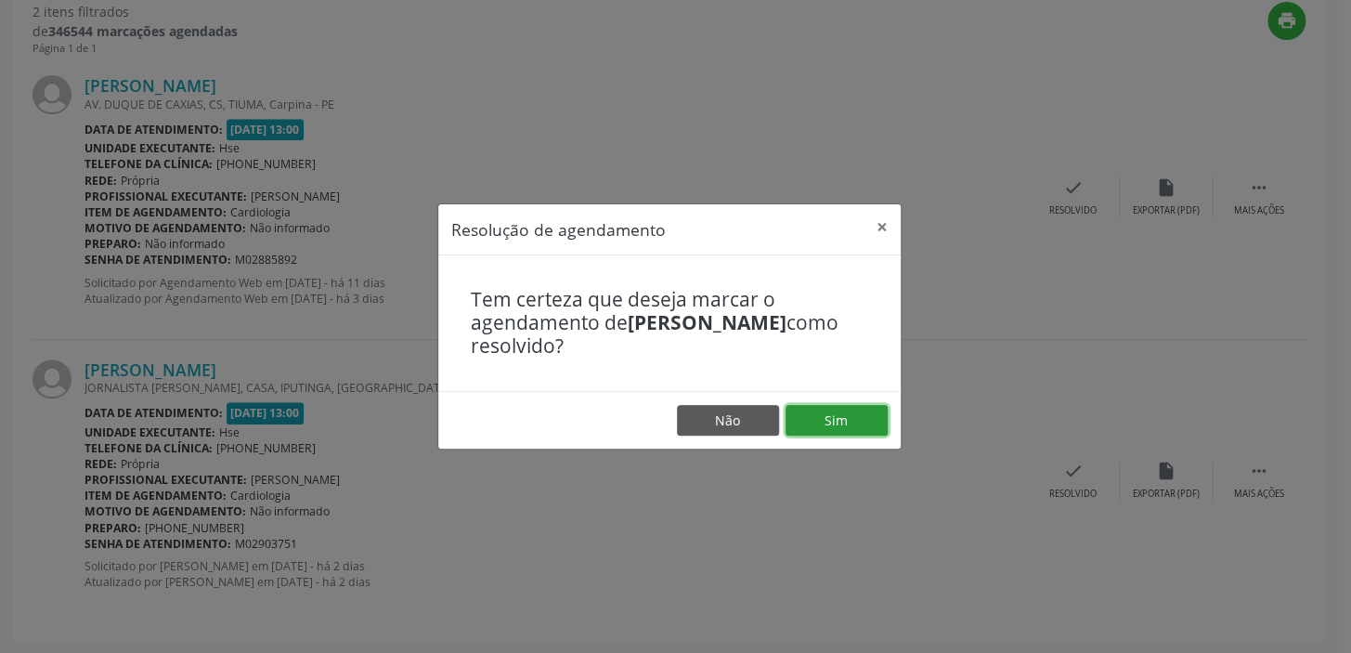
click at [844, 411] on button "Sim" at bounding box center [837, 421] width 102 height 32
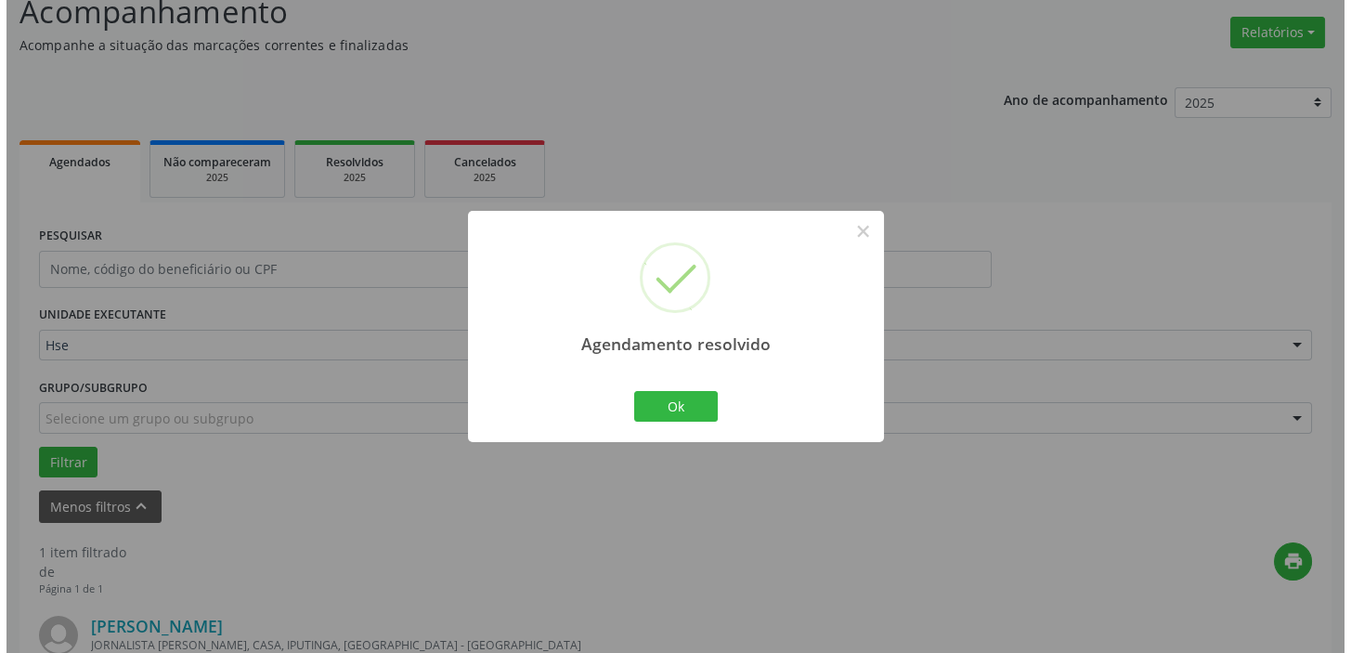
scroll to position [396, 0]
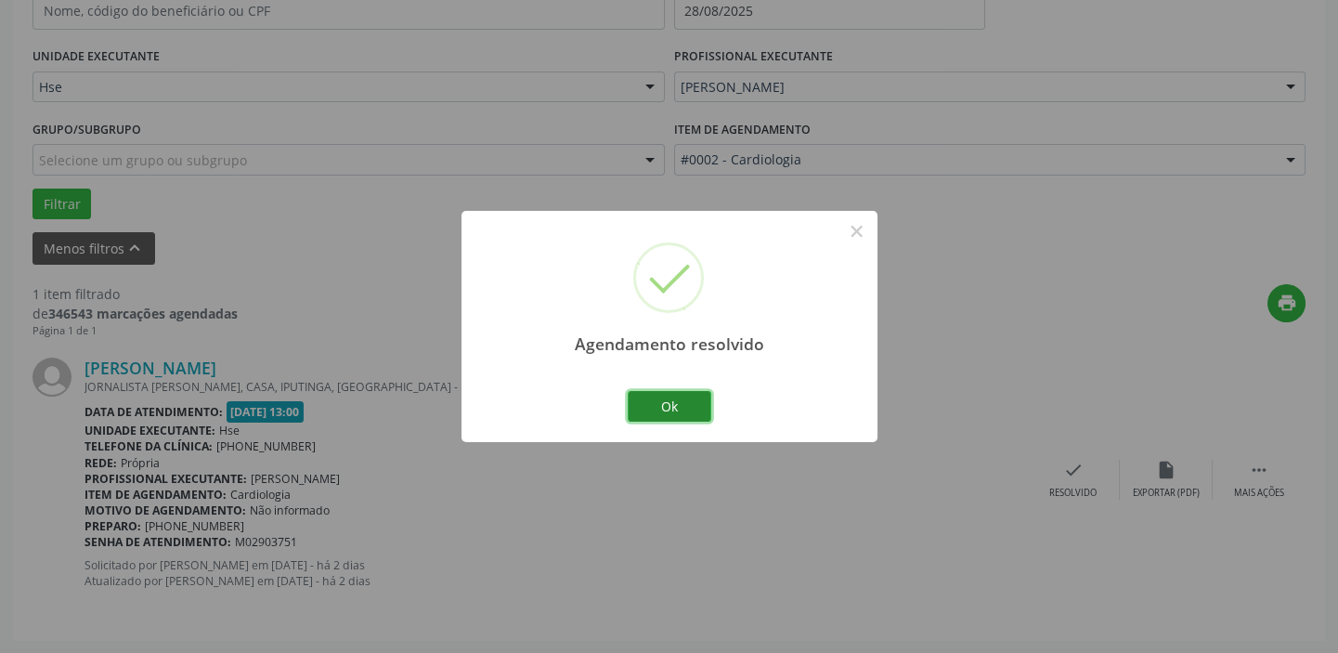
click at [681, 400] on button "Ok" at bounding box center [670, 407] width 84 height 32
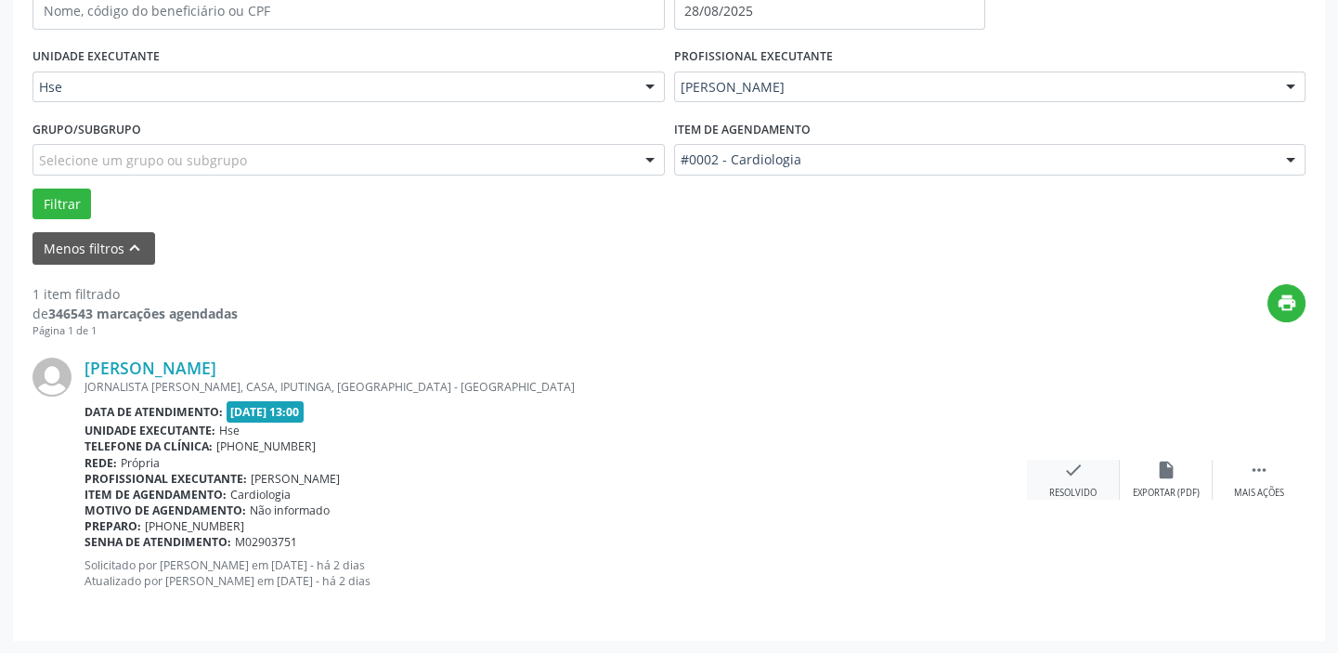
click at [1093, 475] on div "check Resolvido" at bounding box center [1073, 480] width 93 height 40
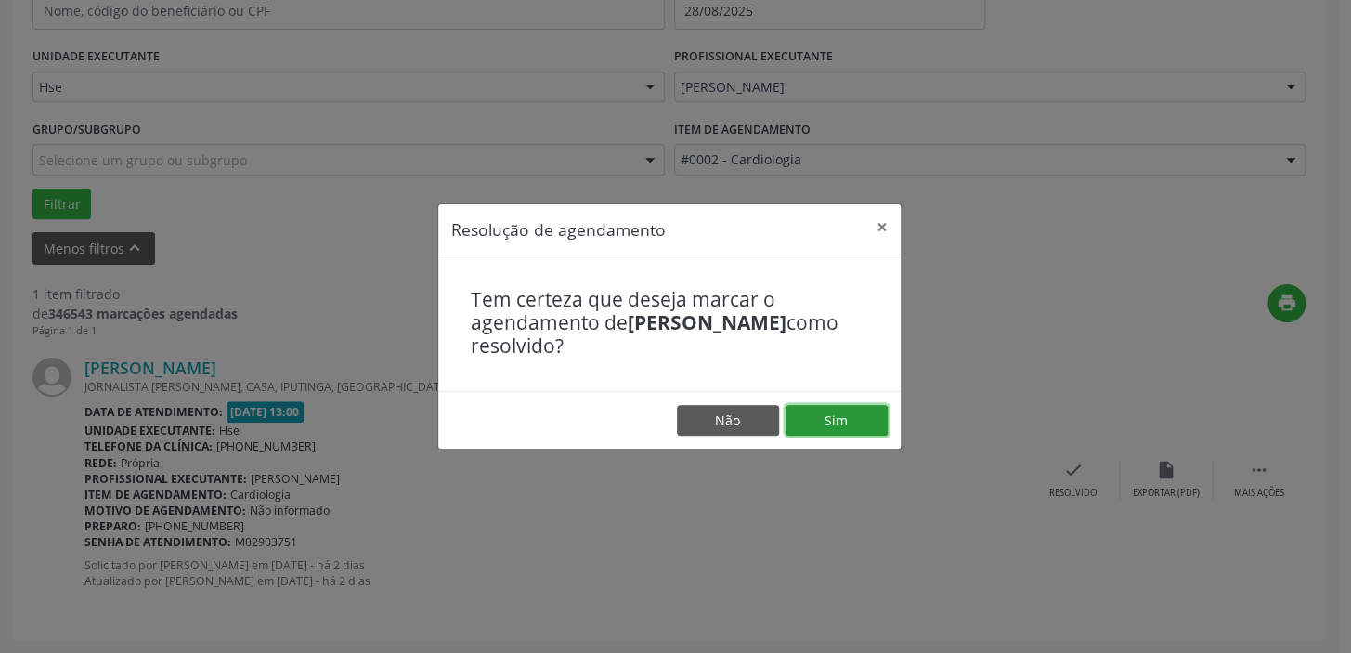
click at [840, 418] on button "Sim" at bounding box center [837, 421] width 102 height 32
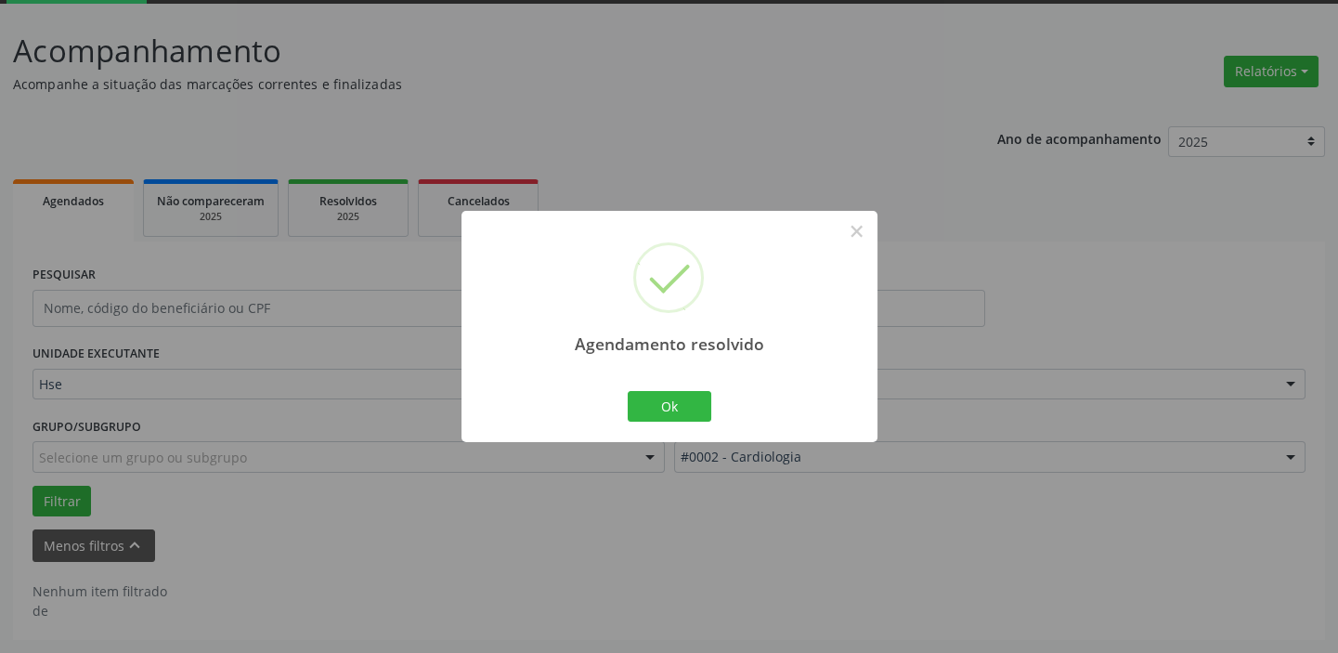
scroll to position [97, 0]
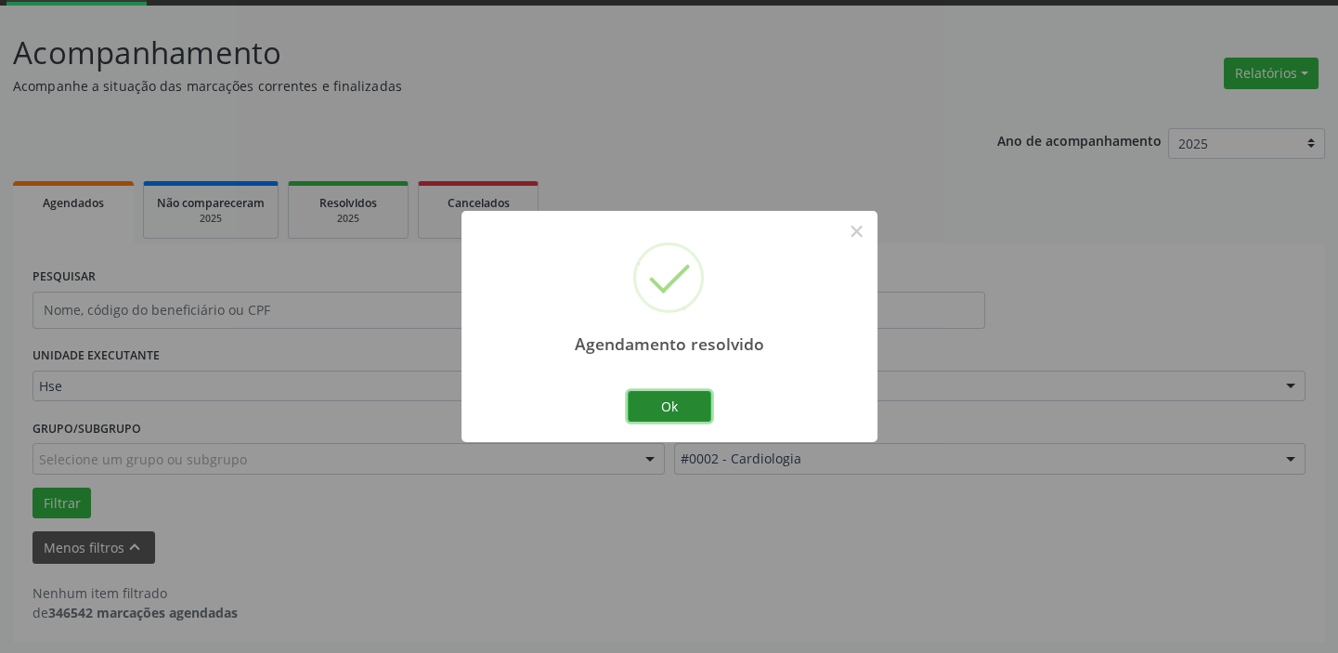
click at [662, 397] on button "Ok" at bounding box center [670, 407] width 84 height 32
